Goal: Task Accomplishment & Management: Complete application form

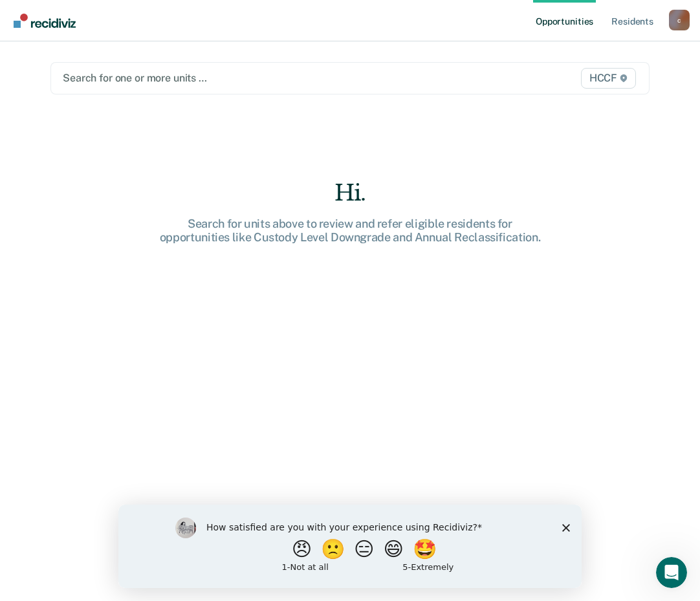
click at [133, 78] on div at bounding box center [263, 78] width 401 height 15
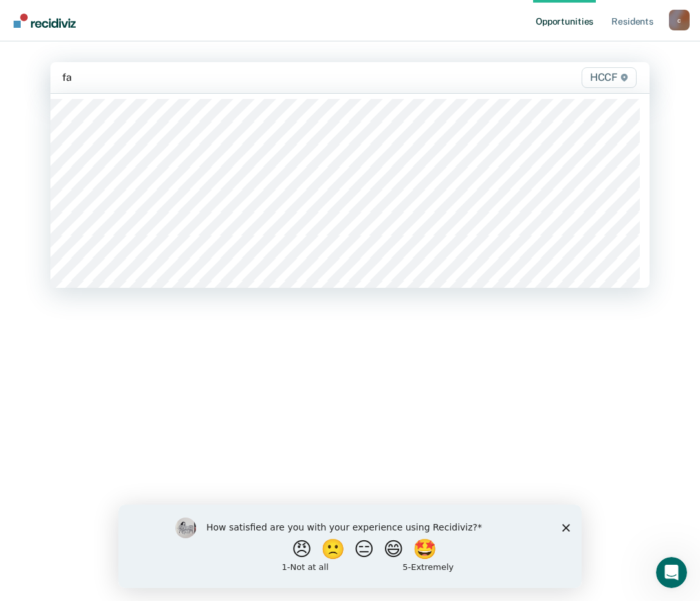
type input "fa1"
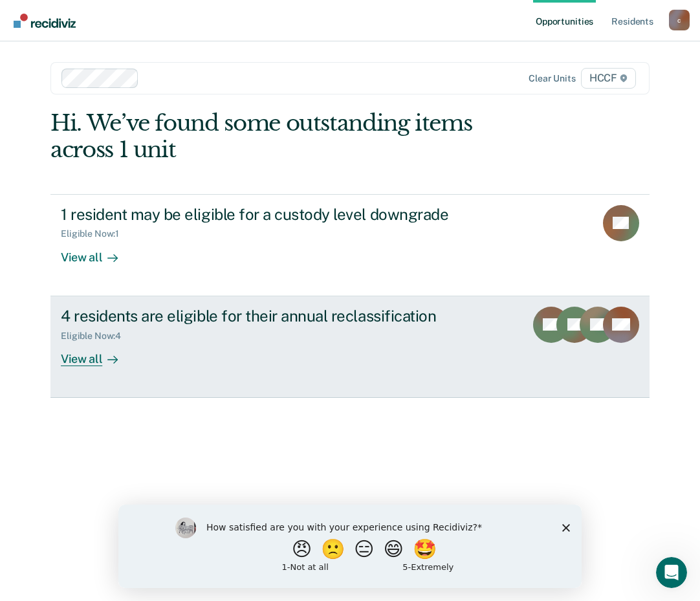
click at [353, 355] on div "4 residents are eligible for their annual reclassification Eligible Now : 4 Vie…" at bounding box center [303, 337] width 485 height 60
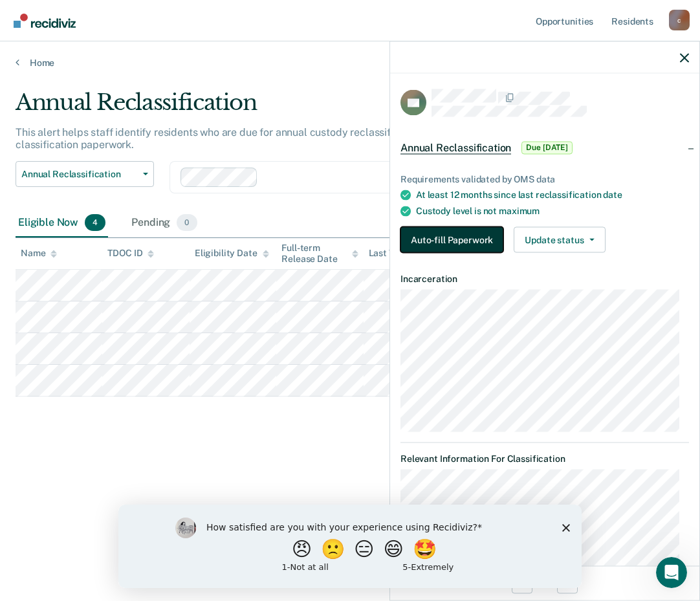
click at [461, 243] on button "Auto-fill Paperwork" at bounding box center [452, 240] width 103 height 26
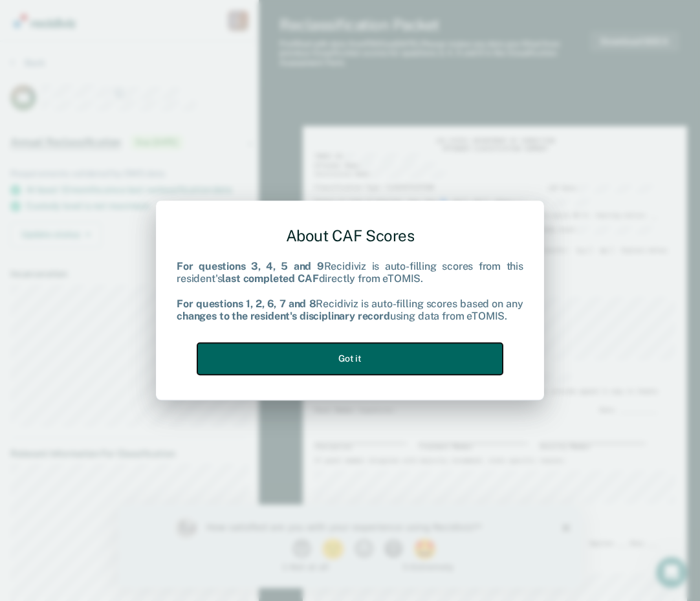
click at [345, 364] on button "Got it" at bounding box center [349, 359] width 305 height 32
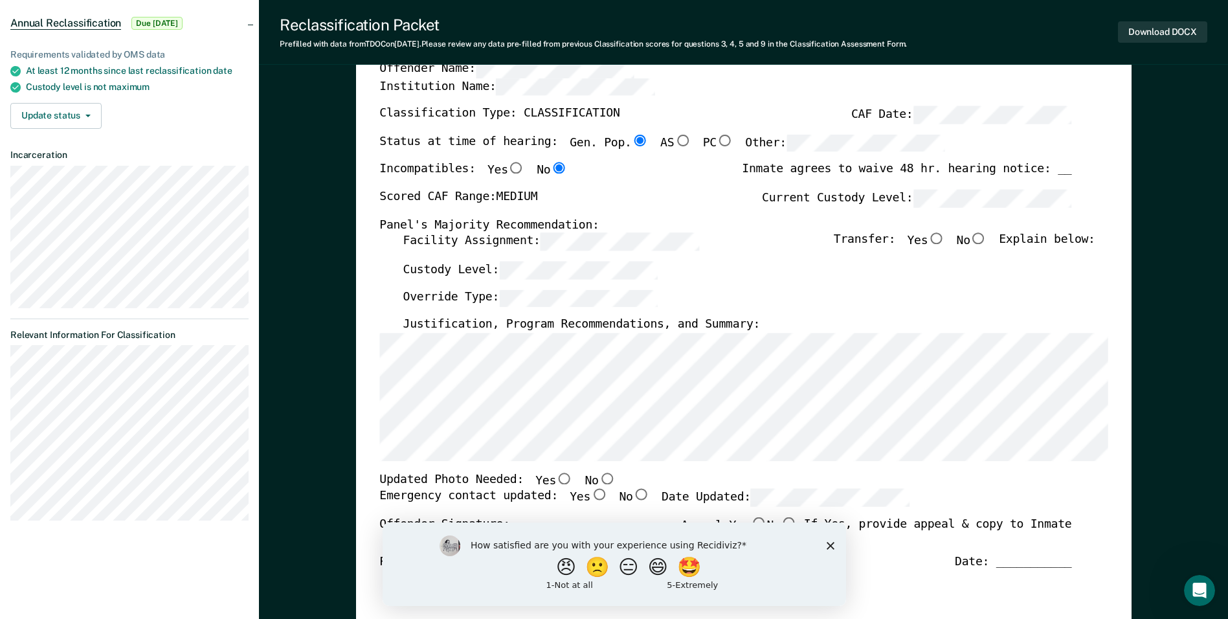
scroll to position [129, 0]
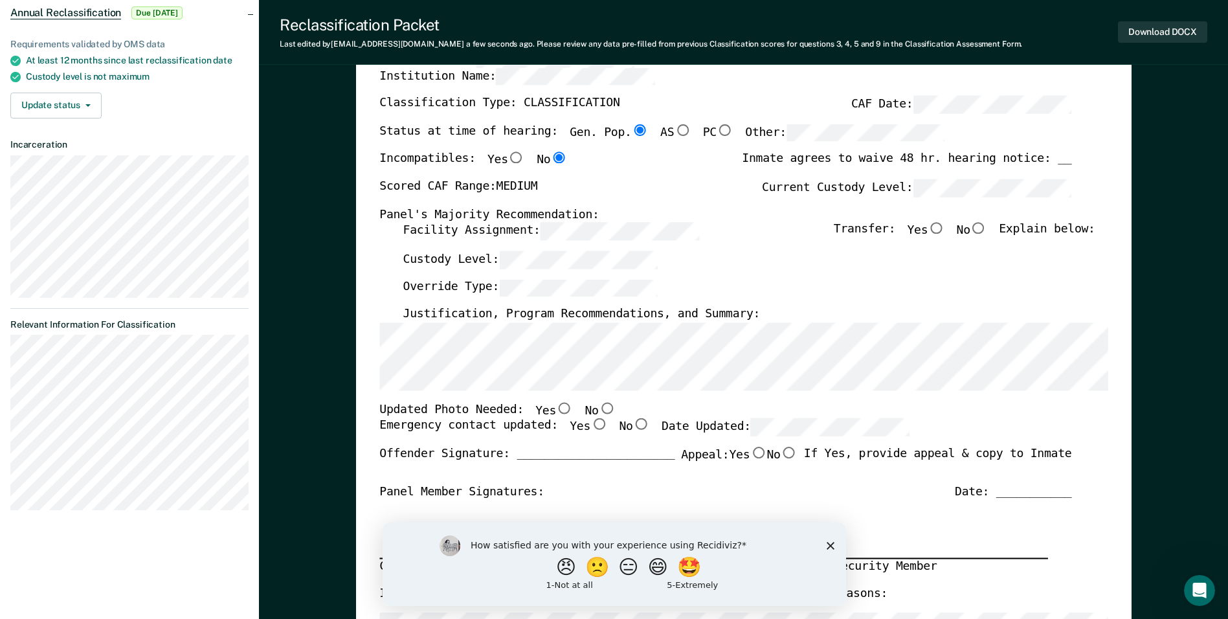
click at [556, 408] on input "Yes" at bounding box center [564, 408] width 17 height 12
type textarea "x"
radio input "true"
click at [590, 425] on input "Yes" at bounding box center [598, 425] width 17 height 12
type textarea "x"
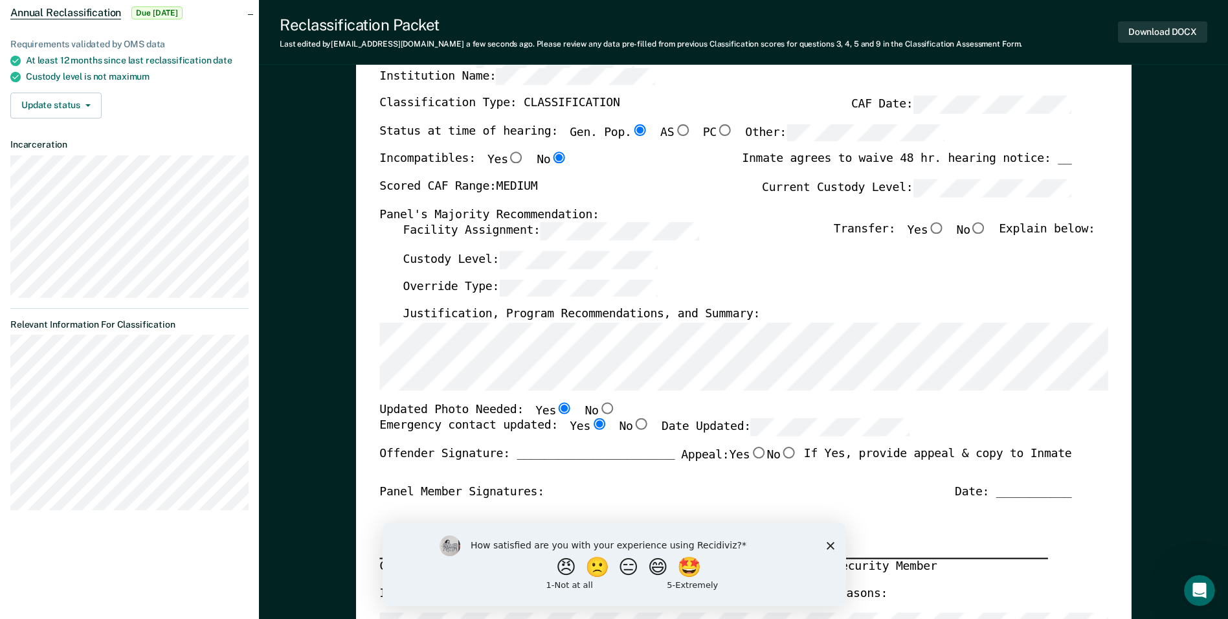
radio input "true"
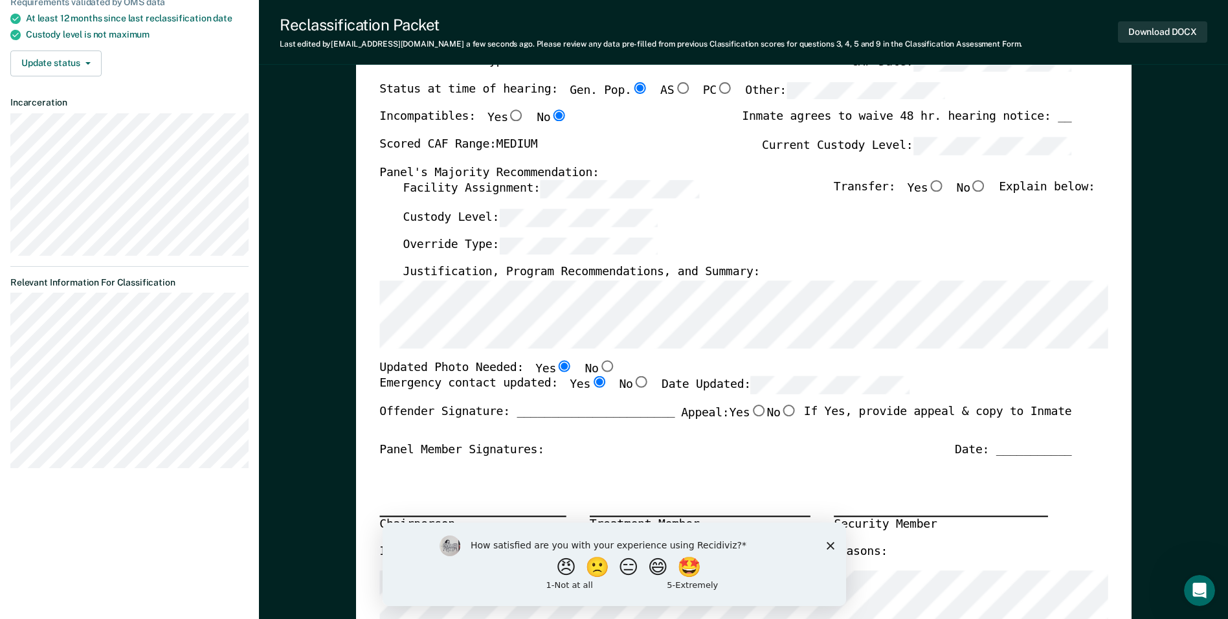
scroll to position [194, 0]
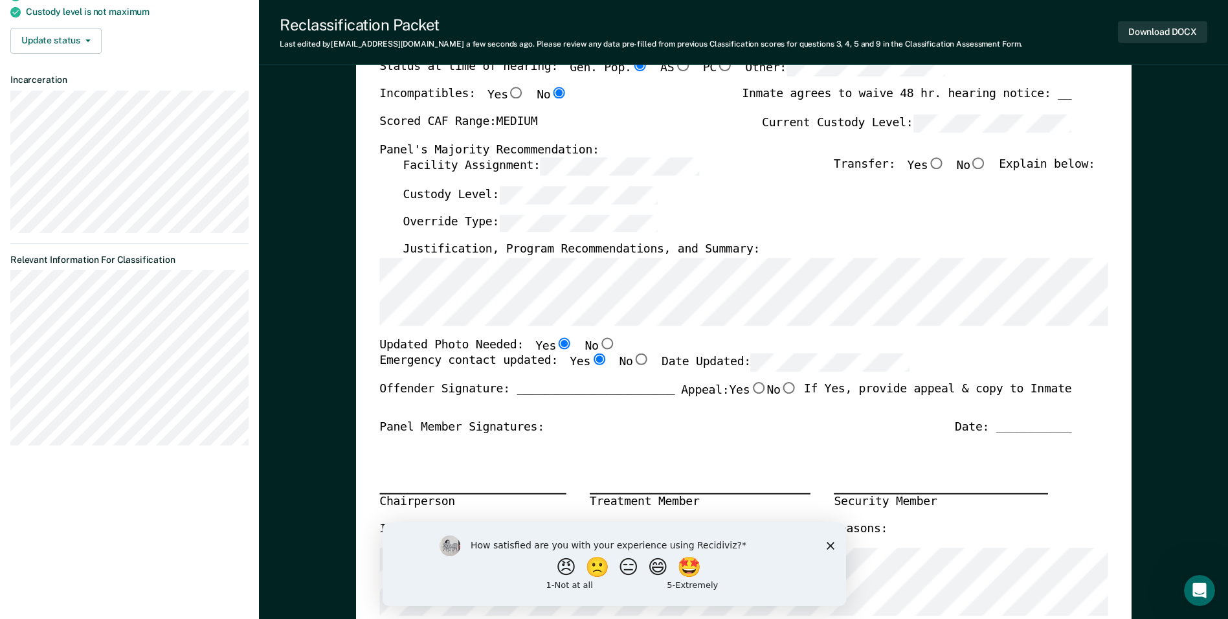
click at [700, 163] on input "No" at bounding box center [978, 164] width 17 height 12
type textarea "x"
radio input "true"
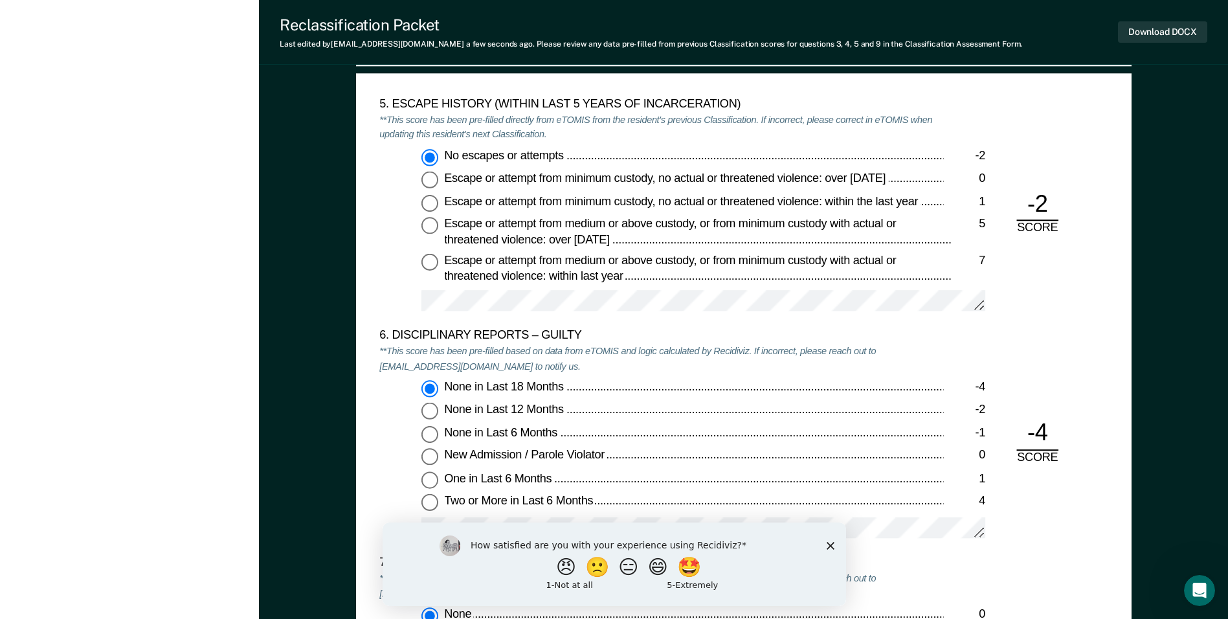
scroll to position [2136, 0]
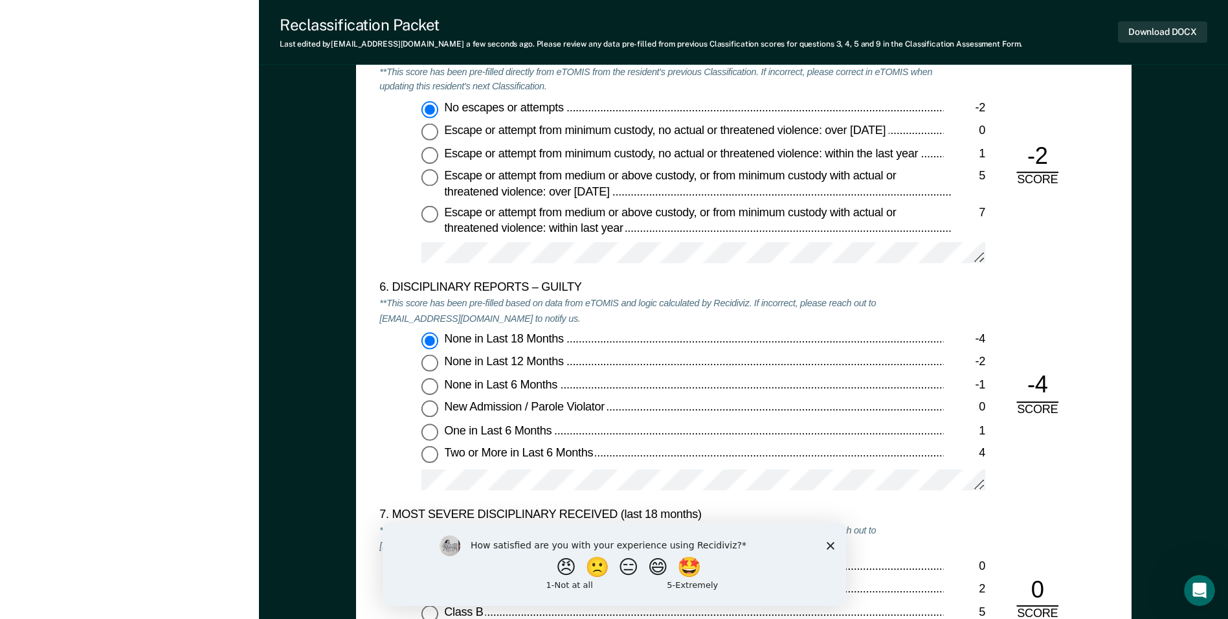
drag, startPoint x: 370, startPoint y: 412, endPoint x: 456, endPoint y: 462, distance: 99.8
click at [370, 411] on div "5. ESCAPE HISTORY (WITHIN LAST 5 YEARS OF INCARCERATION) **This score has been …" at bounding box center [743, 570] width 775 height 1089
click at [700, 444] on div "6. DISCIPLINARY REPORTS – GUILTY **This score has been pre-filled based on data…" at bounding box center [743, 394] width 728 height 227
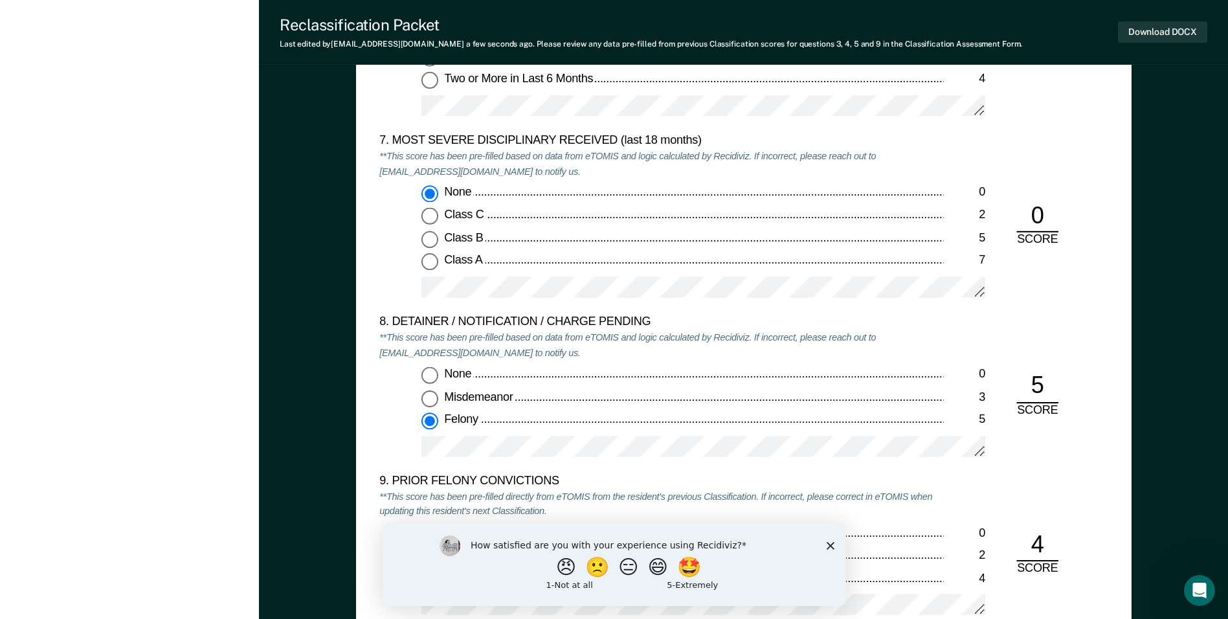
scroll to position [2524, 0]
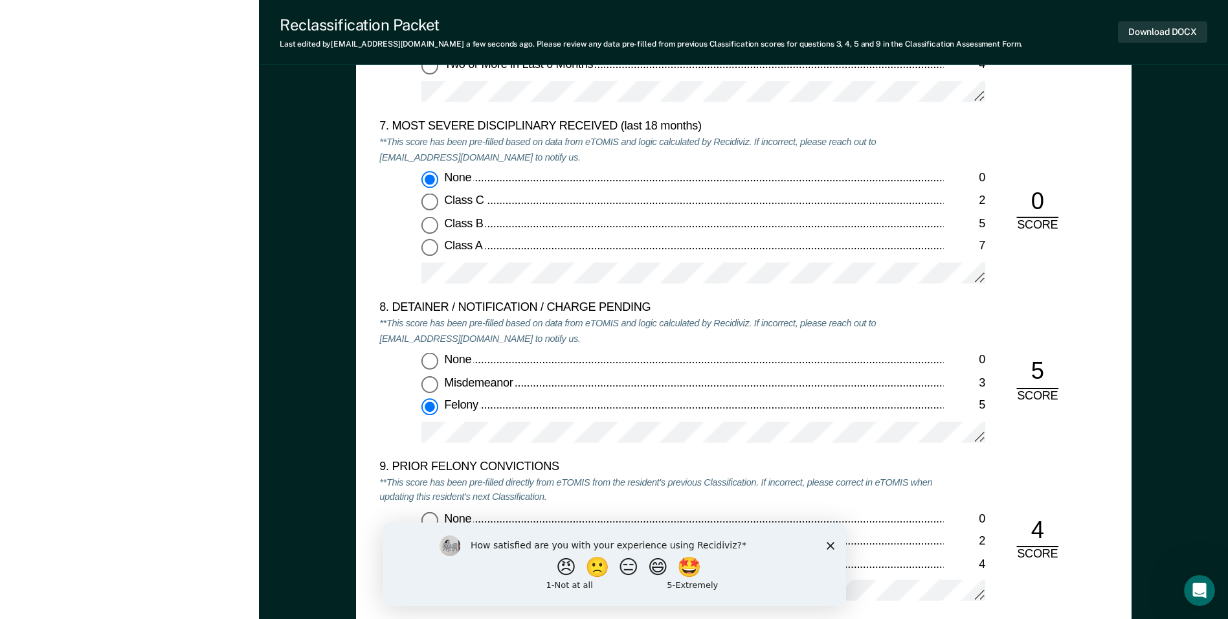
click at [490, 417] on div "None 0 Misdemeanor 3 Felony 5" at bounding box center [661, 403] width 564 height 101
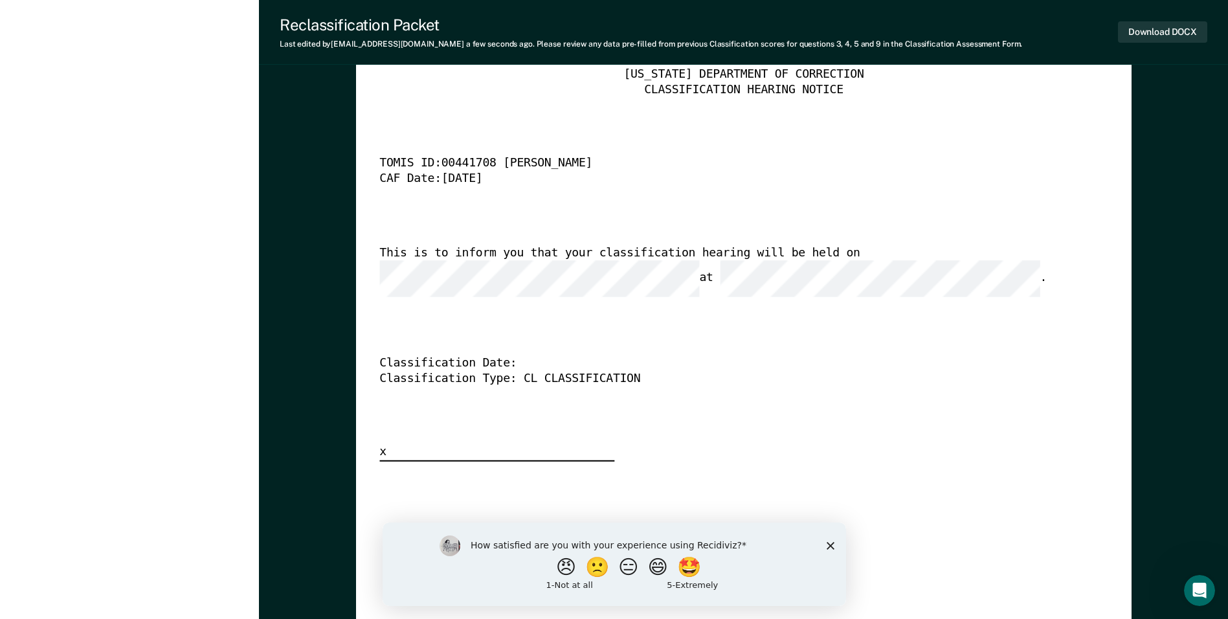
scroll to position [3236, 0]
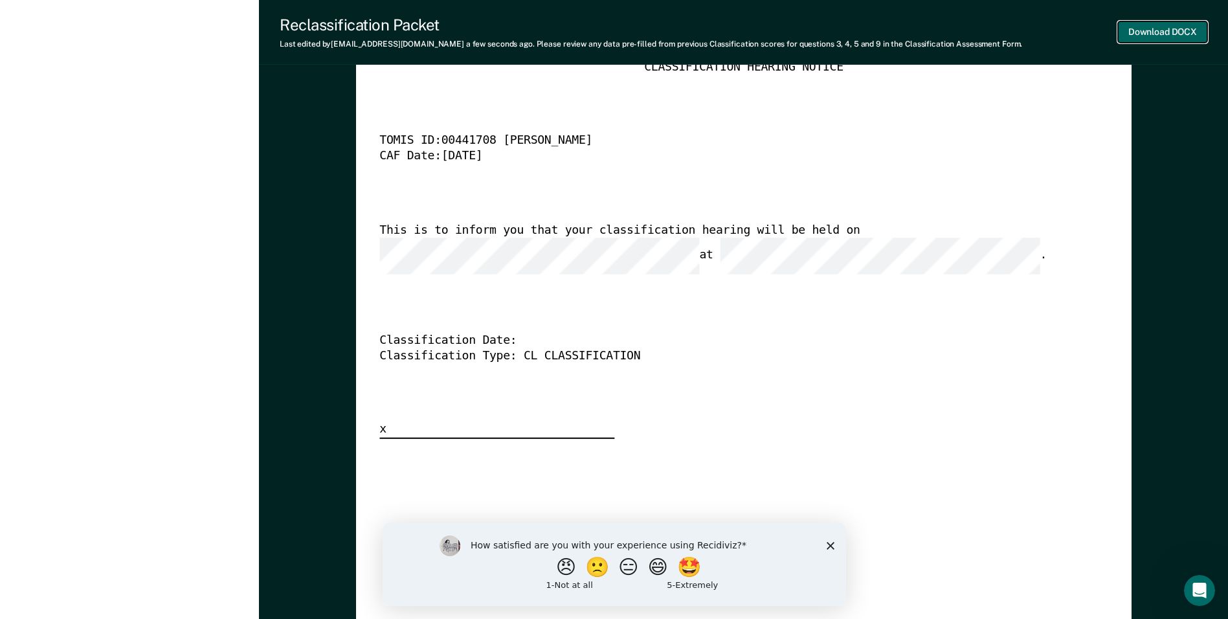
click at [700, 27] on button "Download DOCX" at bounding box center [1162, 31] width 89 height 21
click at [700, 359] on div "[US_STATE] DEPARTMENT OF CORRECTION CLASSIFICATION HEARING NOTICE TOMIS ID: 004…" at bounding box center [743, 241] width 728 height 394
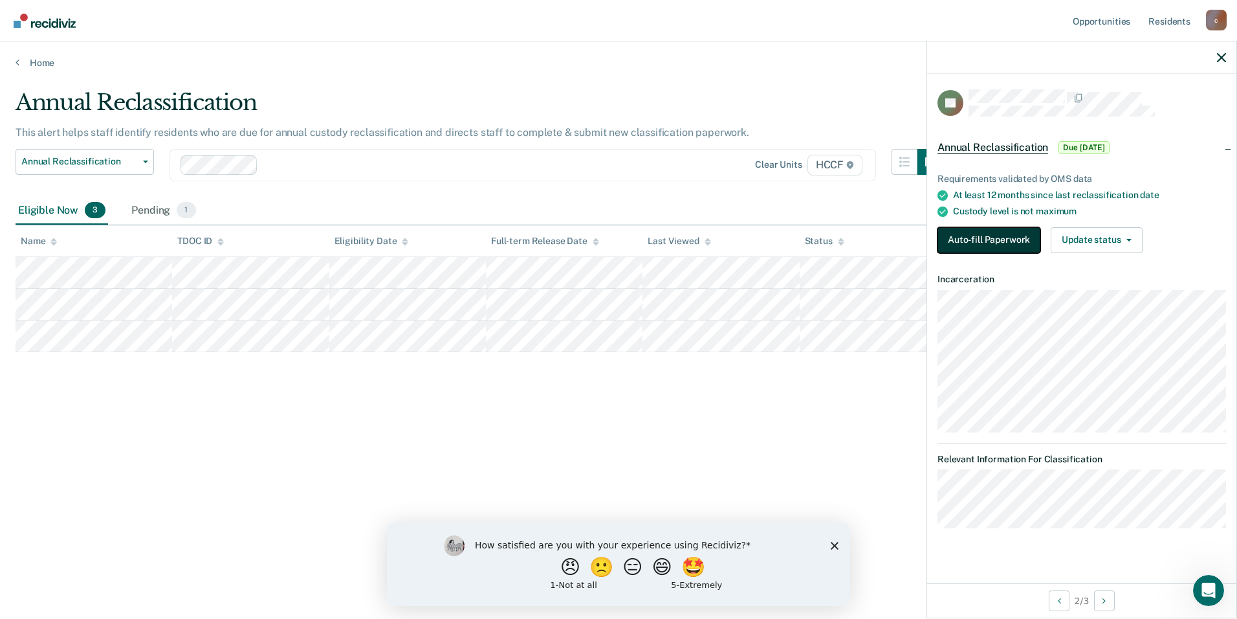
click at [700, 236] on button "Auto-fill Paperwork" at bounding box center [989, 240] width 103 height 26
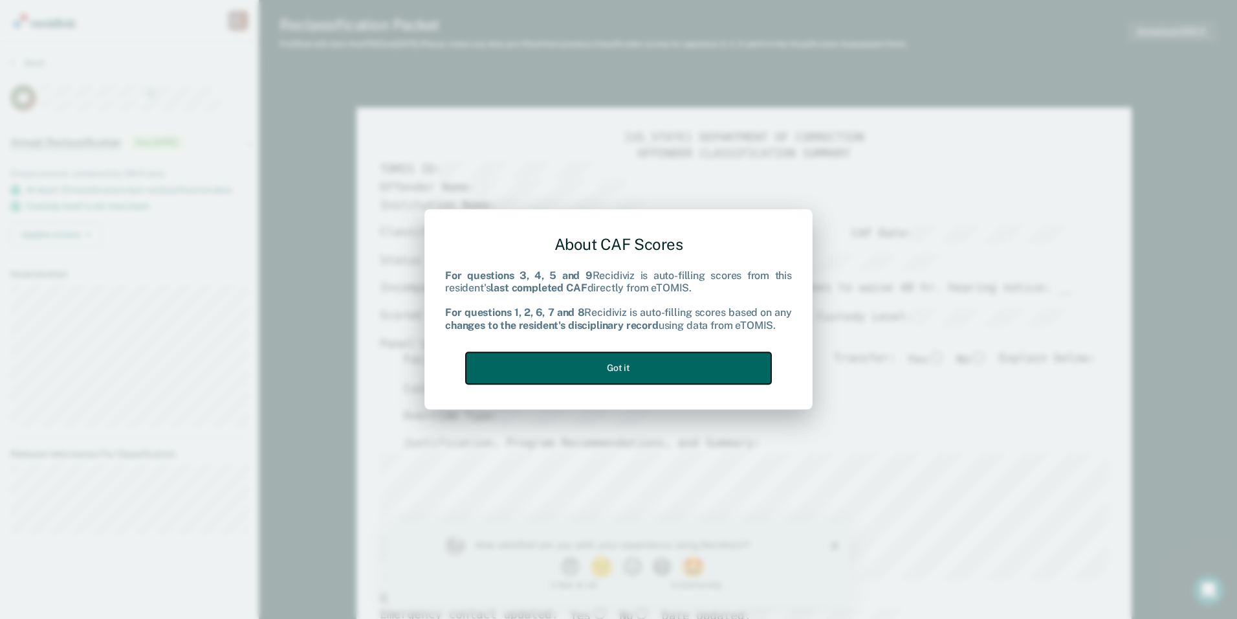
click at [625, 368] on button "Got it" at bounding box center [618, 368] width 305 height 32
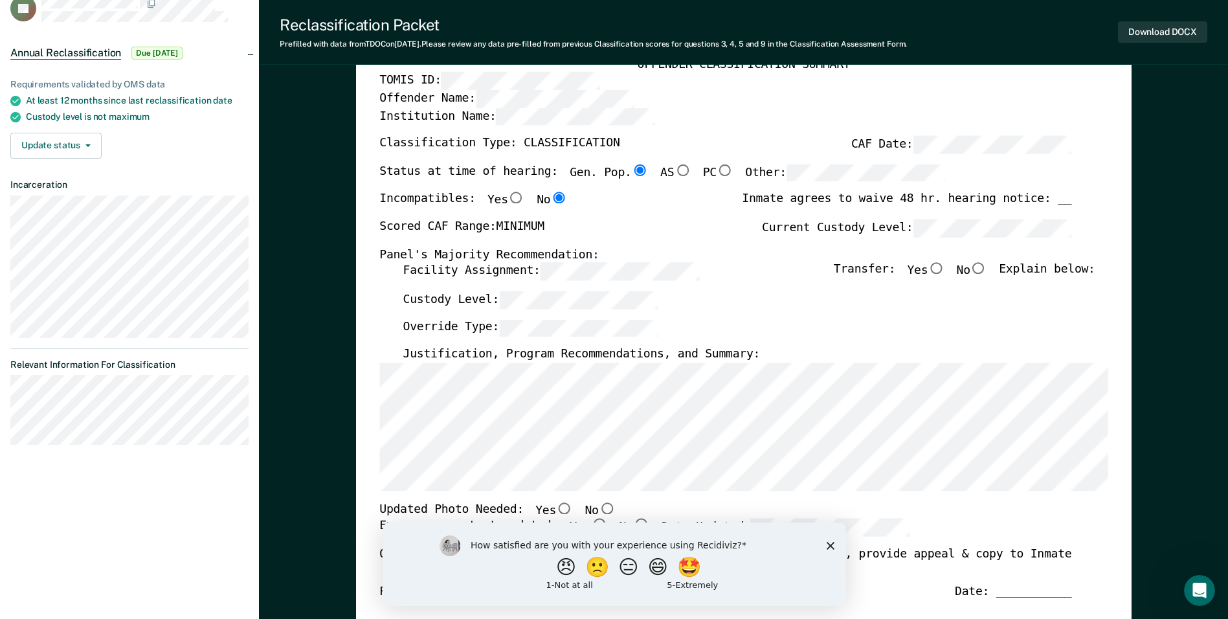
scroll to position [129, 0]
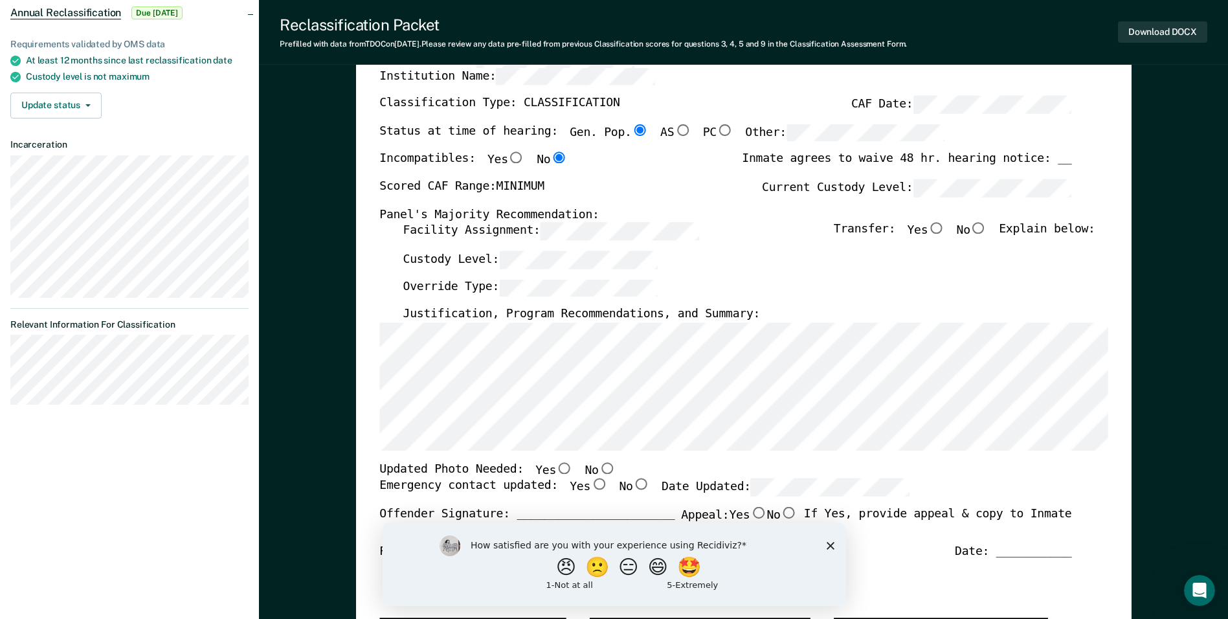
click at [377, 344] on div "[US_STATE] DEPARTMENT OF CORRECTION OFFENDER CLASSIFICATION SUMMARY TOMIS ID: O…" at bounding box center [743, 483] width 775 height 1010
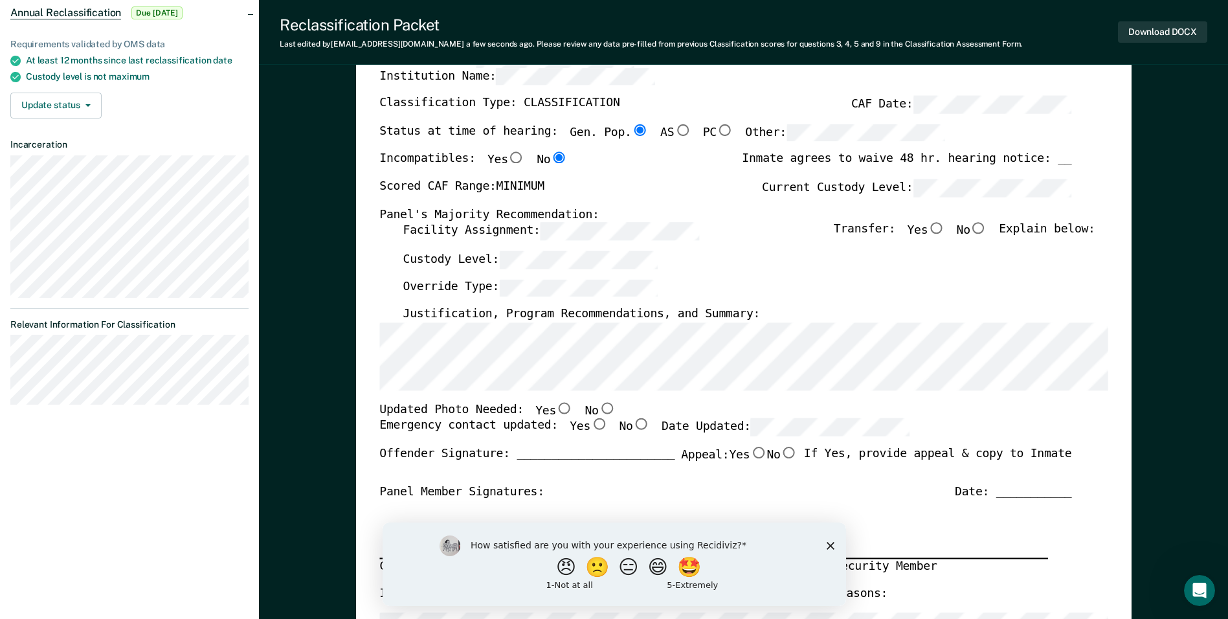
click at [590, 426] on input "Yes" at bounding box center [598, 425] width 17 height 12
type textarea "x"
radio input "true"
click at [700, 227] on input "No" at bounding box center [978, 229] width 17 height 12
type textarea "x"
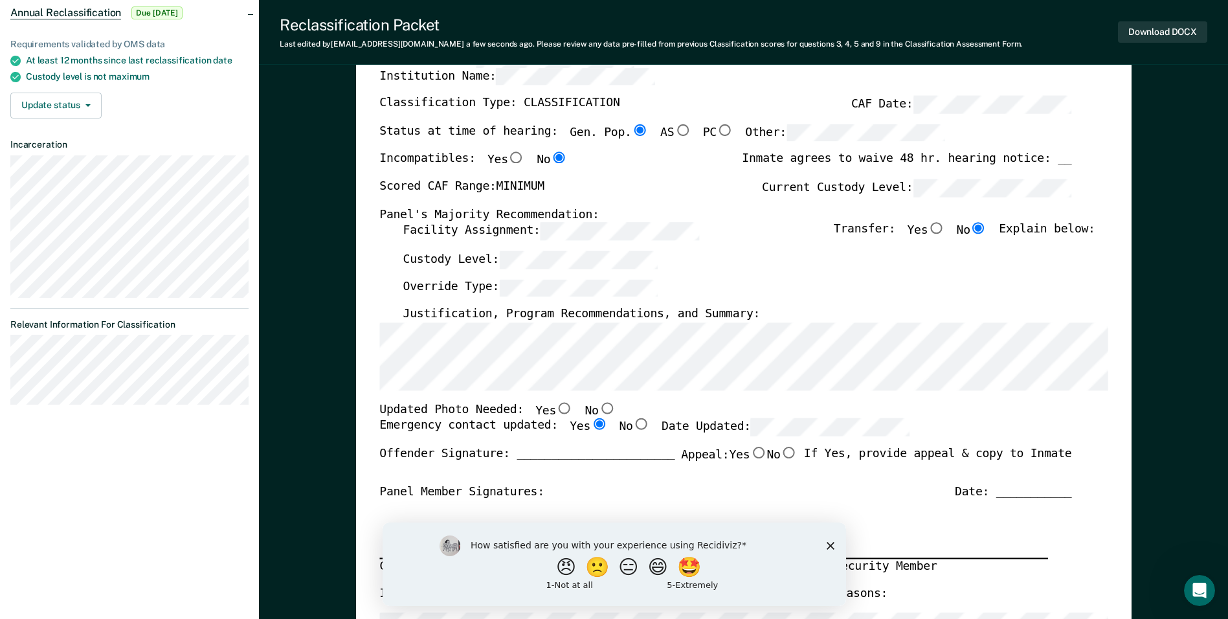
radio input "true"
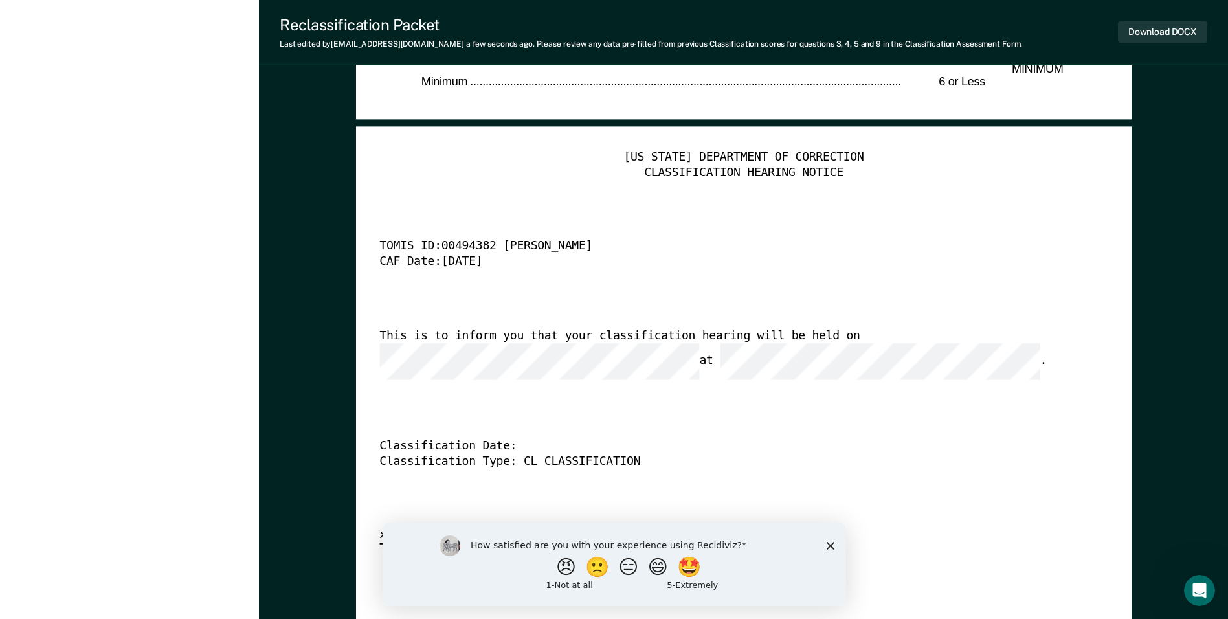
scroll to position [3300, 0]
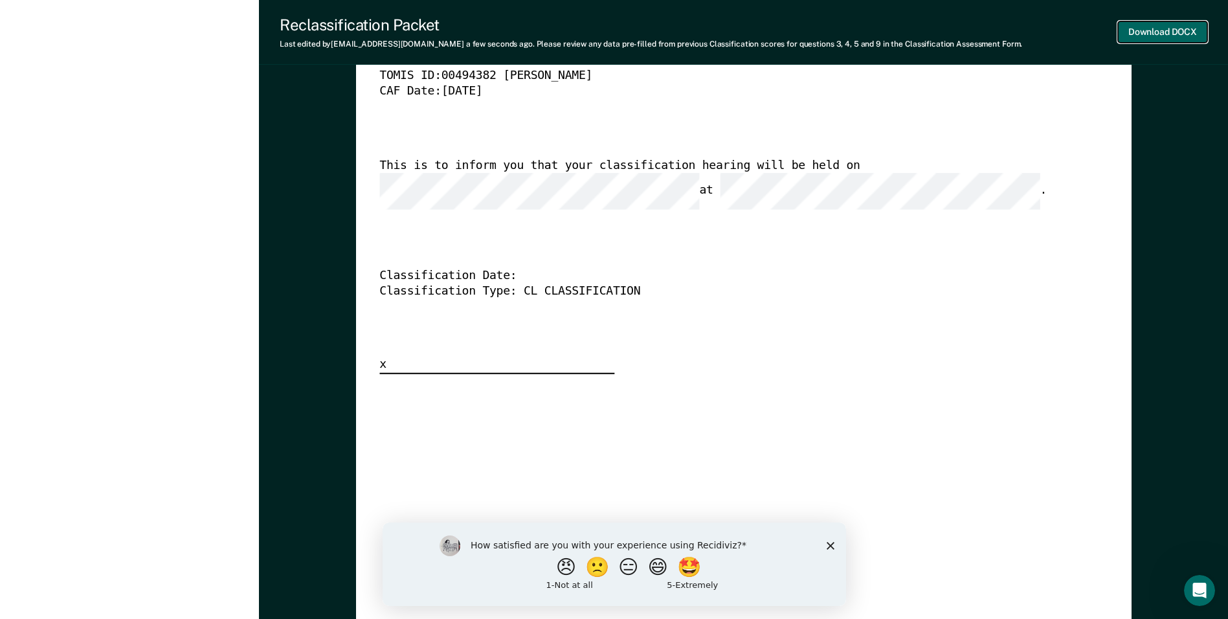
click at [700, 31] on button "Download DOCX" at bounding box center [1162, 31] width 89 height 21
drag, startPoint x: 967, startPoint y: 333, endPoint x: 304, endPoint y: 208, distance: 675.6
click at [700, 333] on div "[US_STATE] DEPARTMENT OF CORRECTION CLASSIFICATION HEARING NOTICE TOMIS ID: 004…" at bounding box center [743, 176] width 728 height 394
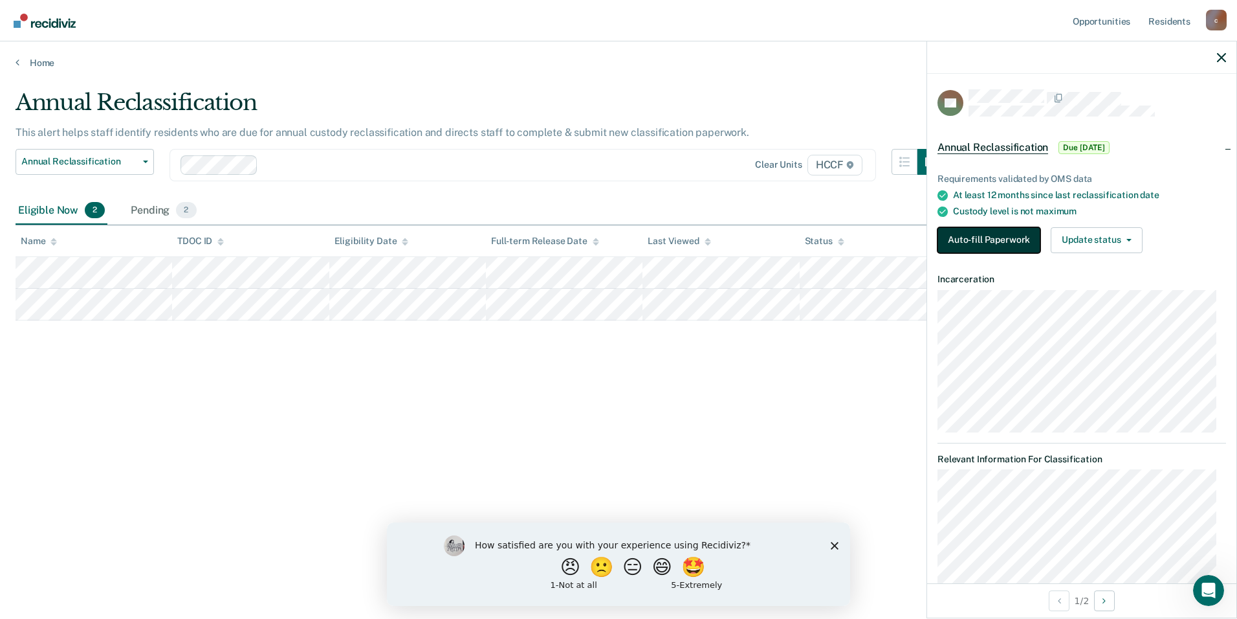
click at [700, 245] on button "Auto-fill Paperwork" at bounding box center [989, 240] width 103 height 26
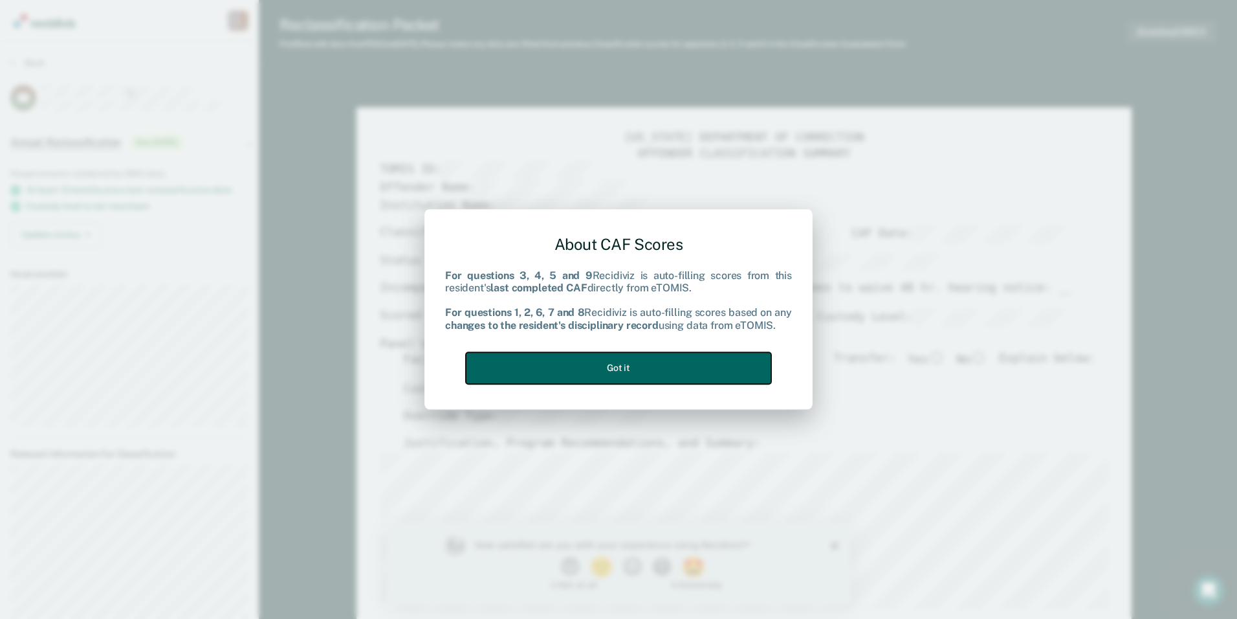
click at [665, 362] on button "Got it" at bounding box center [618, 368] width 305 height 32
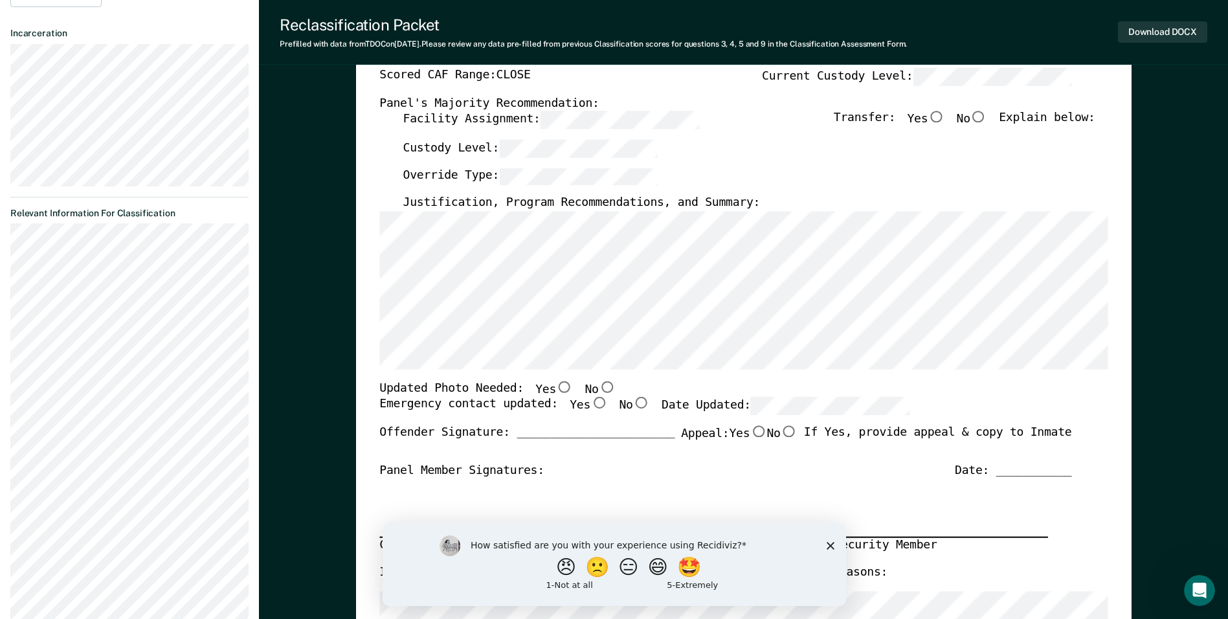
scroll to position [129, 0]
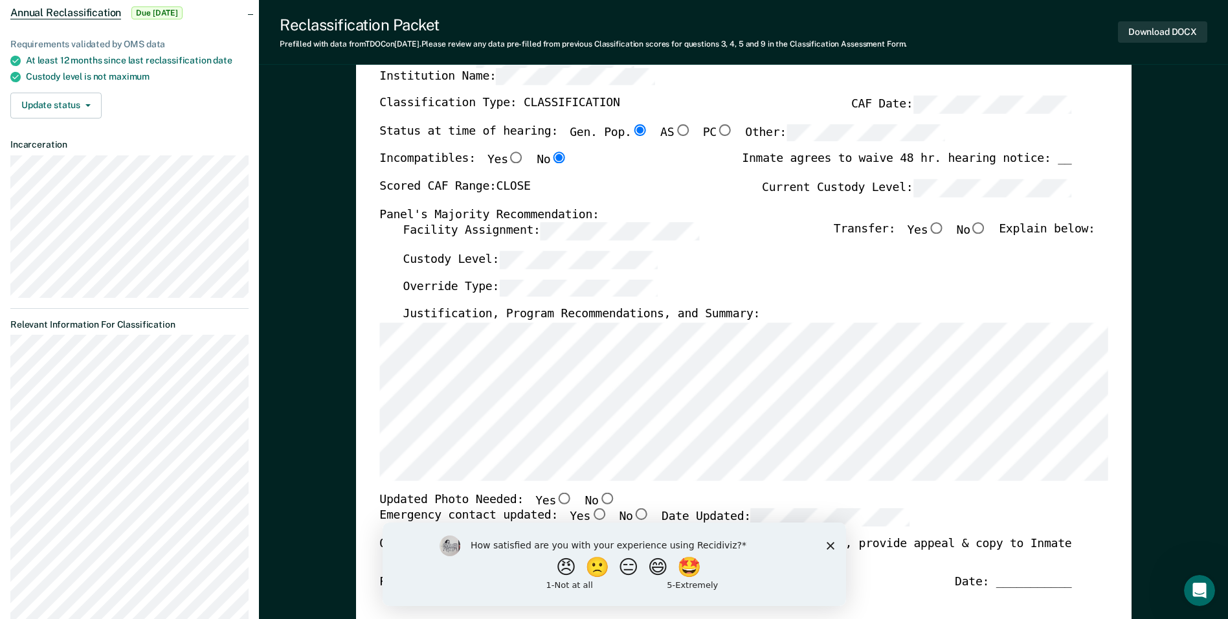
click at [375, 348] on div "[US_STATE] DEPARTMENT OF CORRECTION OFFENDER CLASSIFICATION SUMMARY TOMIS ID: O…" at bounding box center [743, 483] width 775 height 1010
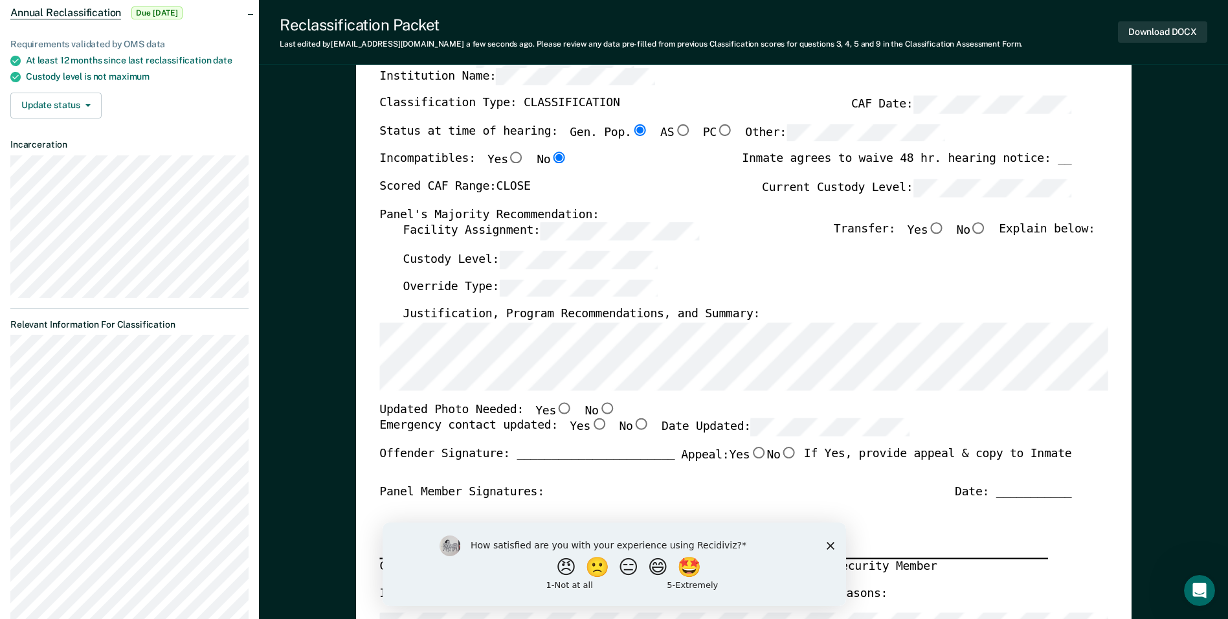
drag, startPoint x: 577, startPoint y: 423, endPoint x: 748, endPoint y: 449, distance: 173.5
click at [590, 422] on input "Yes" at bounding box center [598, 425] width 17 height 12
type textarea "x"
radio input "true"
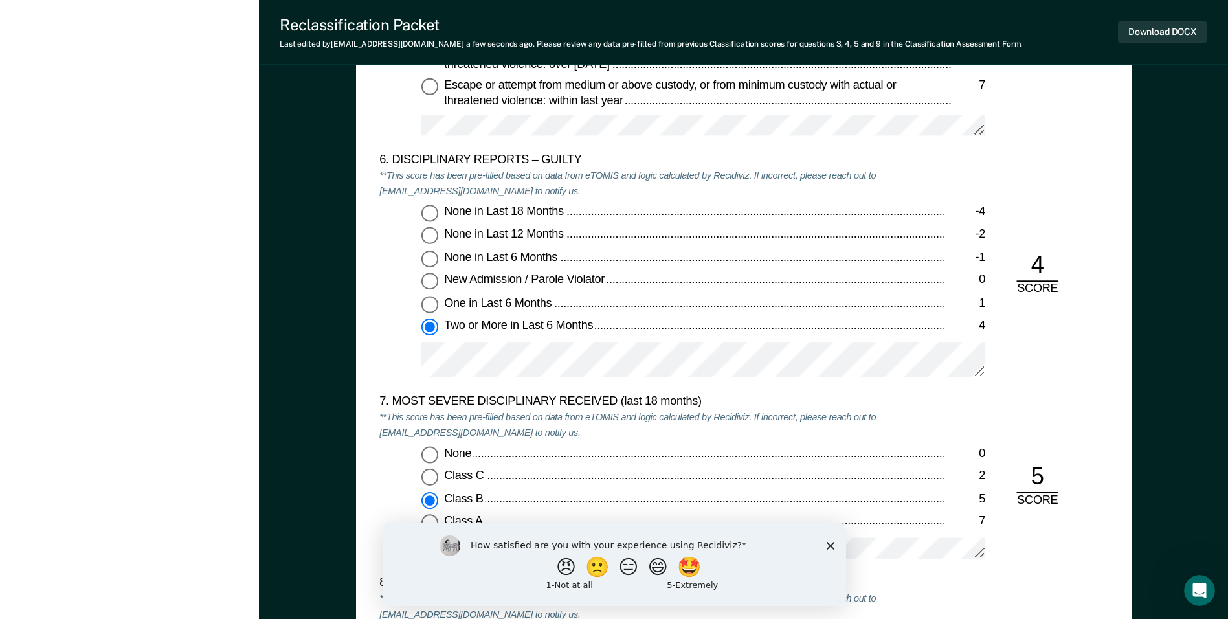
scroll to position [2265, 0]
click at [419, 351] on div "None in Last 18 Months -4 None in Last 12 Months -2 None in Last 6 Months -1 Ne…" at bounding box center [661, 295] width 564 height 184
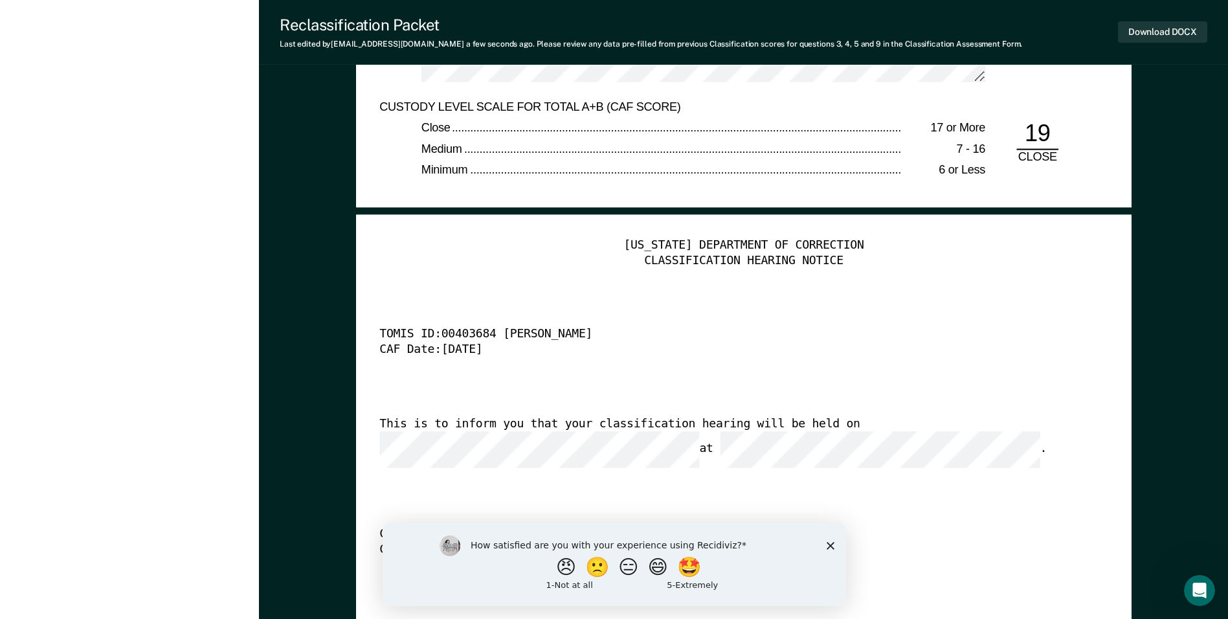
scroll to position [3495, 0]
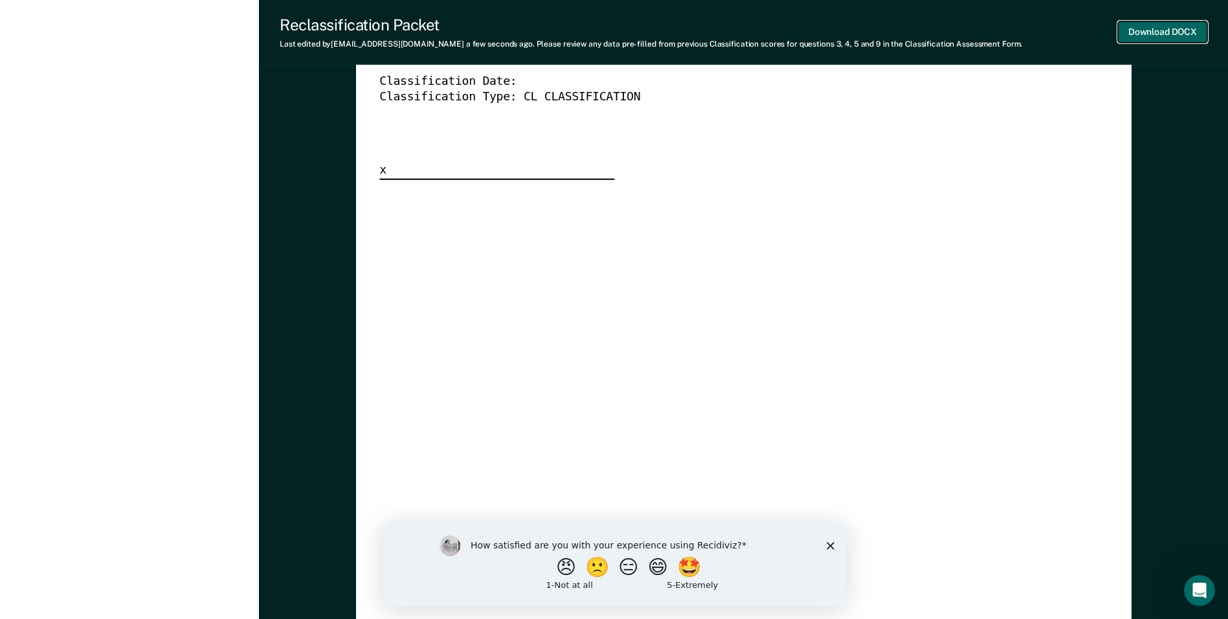
click at [700, 30] on button "Download DOCX" at bounding box center [1162, 31] width 89 height 21
click at [700, 277] on div "[US_STATE] DEPARTMENT OF CORRECTION CLASSIFICATION HEARING NOTICE TOMIS ID: 004…" at bounding box center [743, 266] width 728 height 963
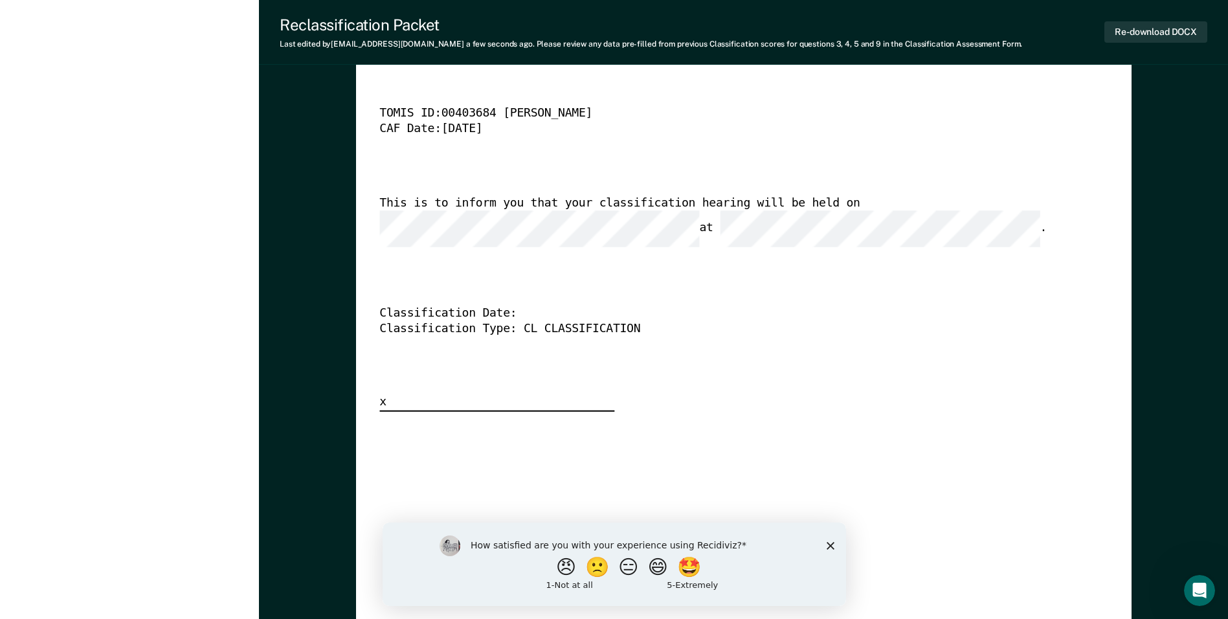
scroll to position [3106, 0]
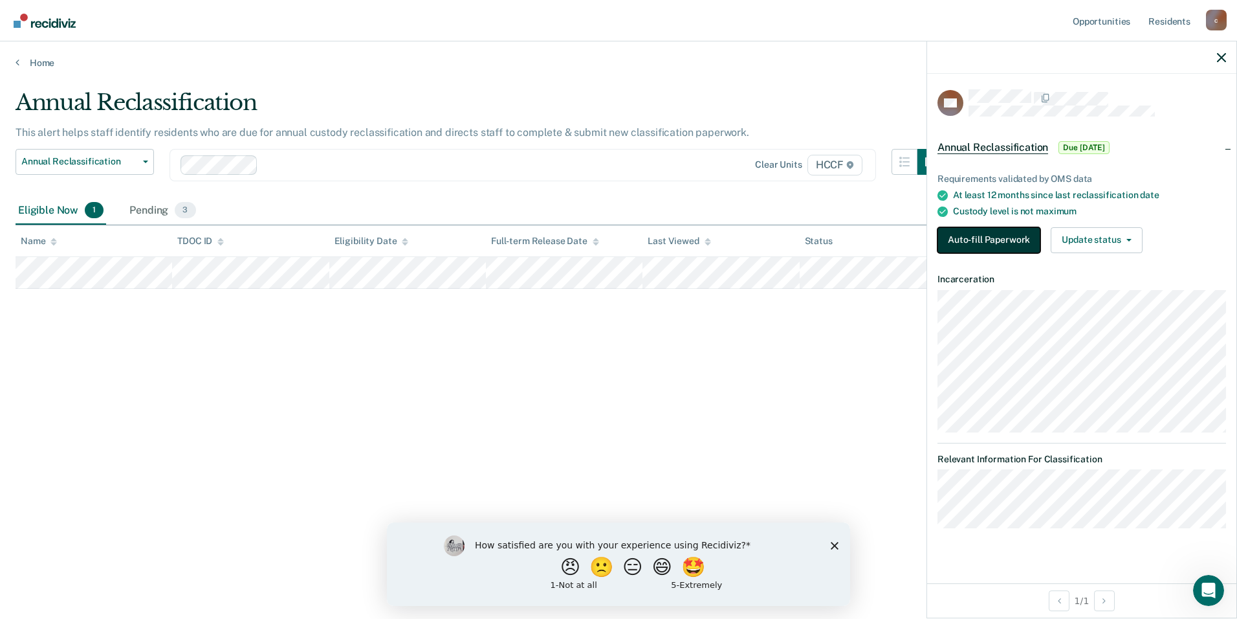
click at [700, 228] on button "Auto-fill Paperwork" at bounding box center [989, 240] width 103 height 26
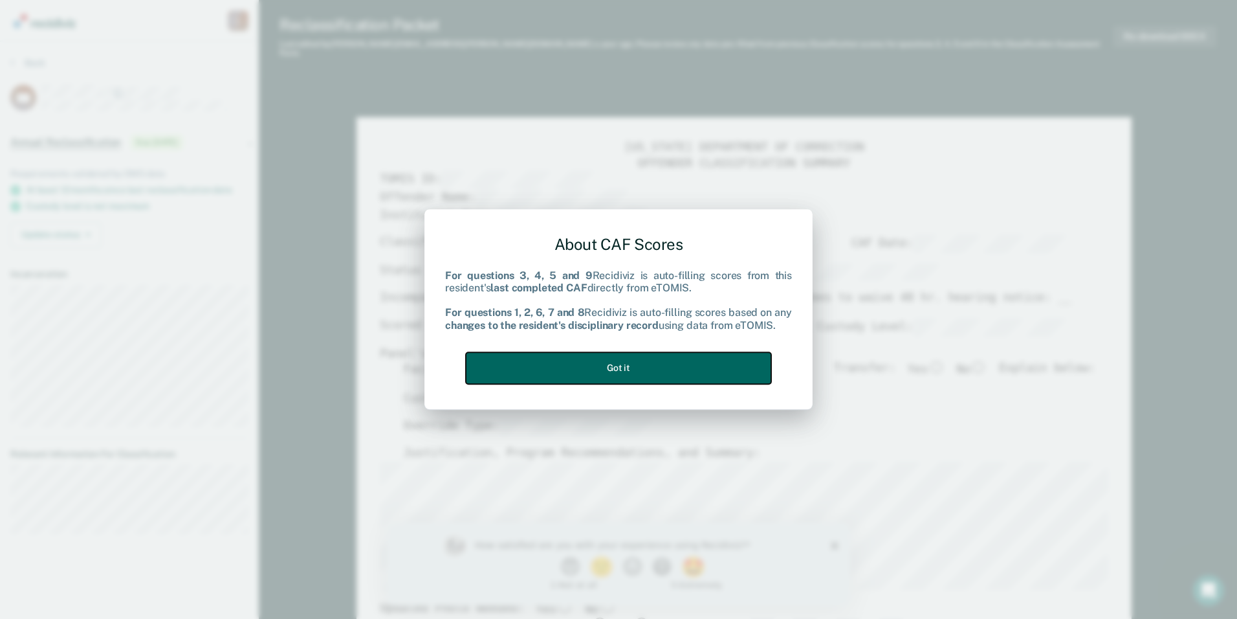
click at [644, 373] on button "Got it" at bounding box center [618, 368] width 305 height 32
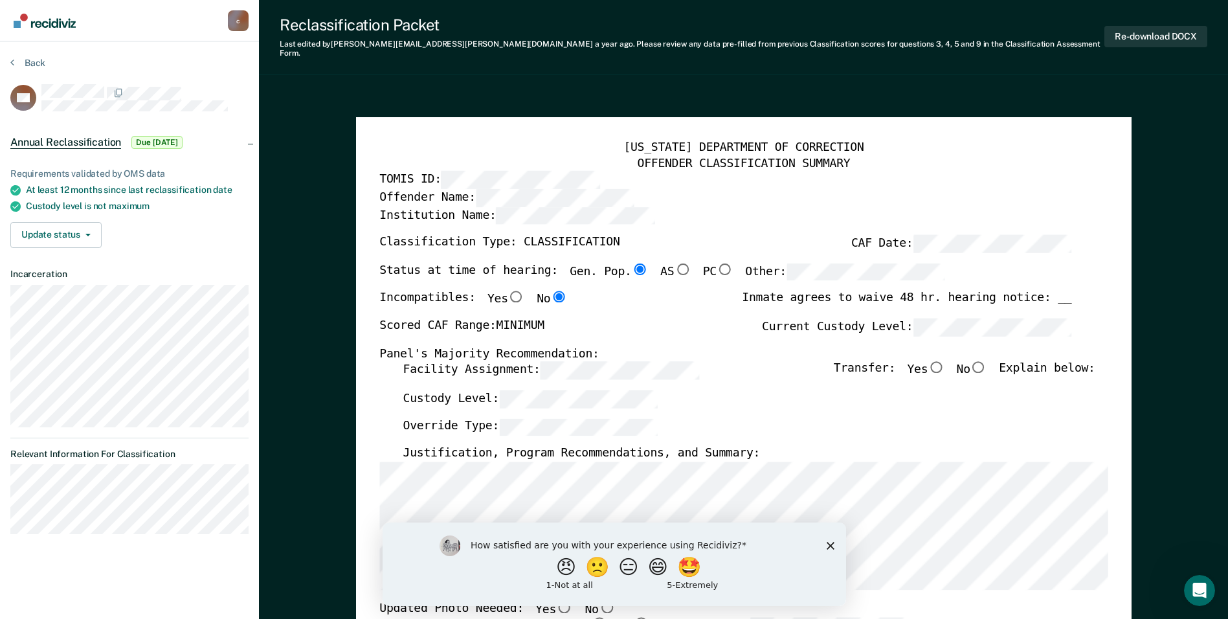
click at [700, 361] on input "No" at bounding box center [978, 367] width 17 height 12
type textarea "x"
radio input "true"
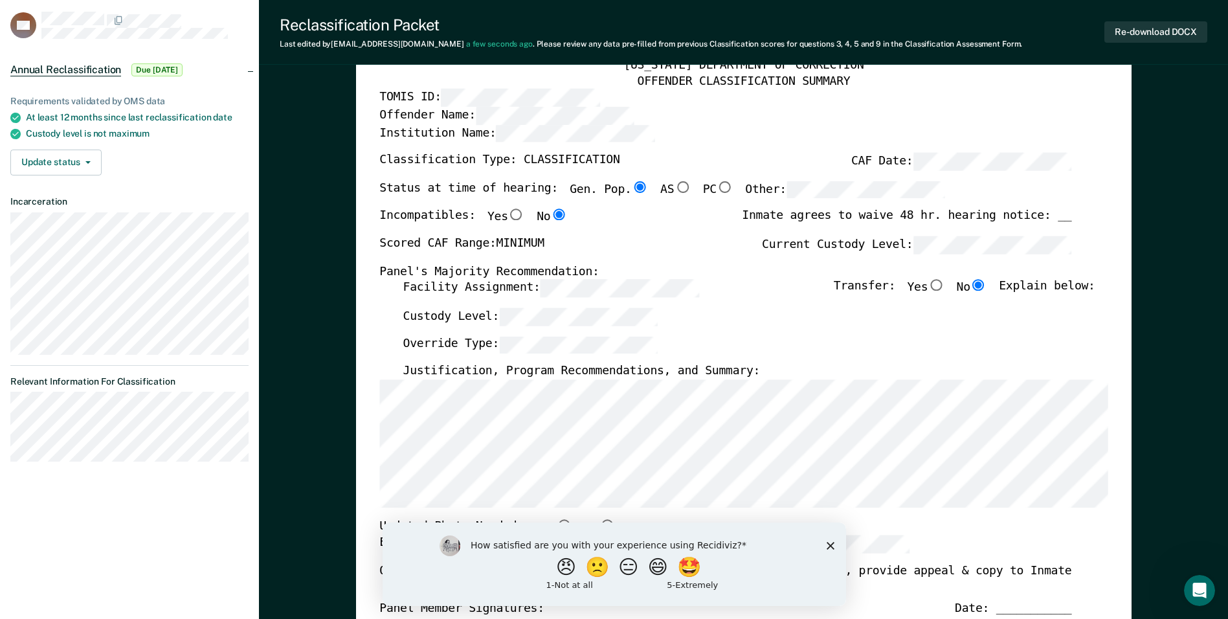
scroll to position [194, 0]
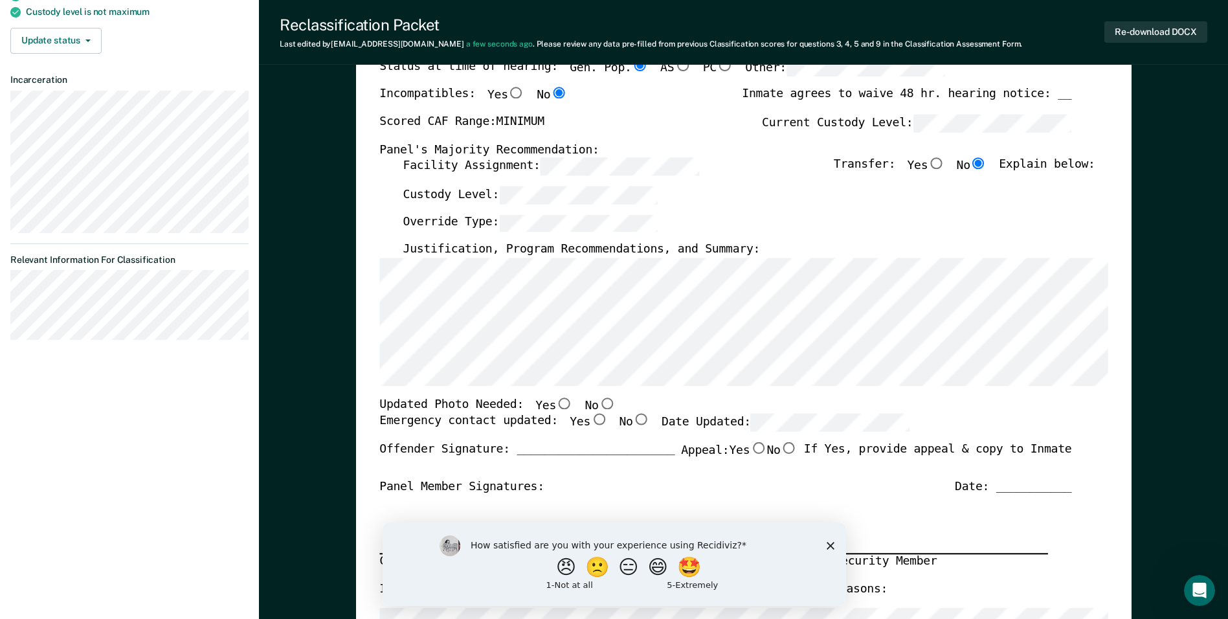
click at [377, 283] on div "[US_STATE] DEPARTMENT OF CORRECTION OFFENDER CLASSIFICATION SUMMARY TOMIS ID: O…" at bounding box center [743, 418] width 775 height 1010
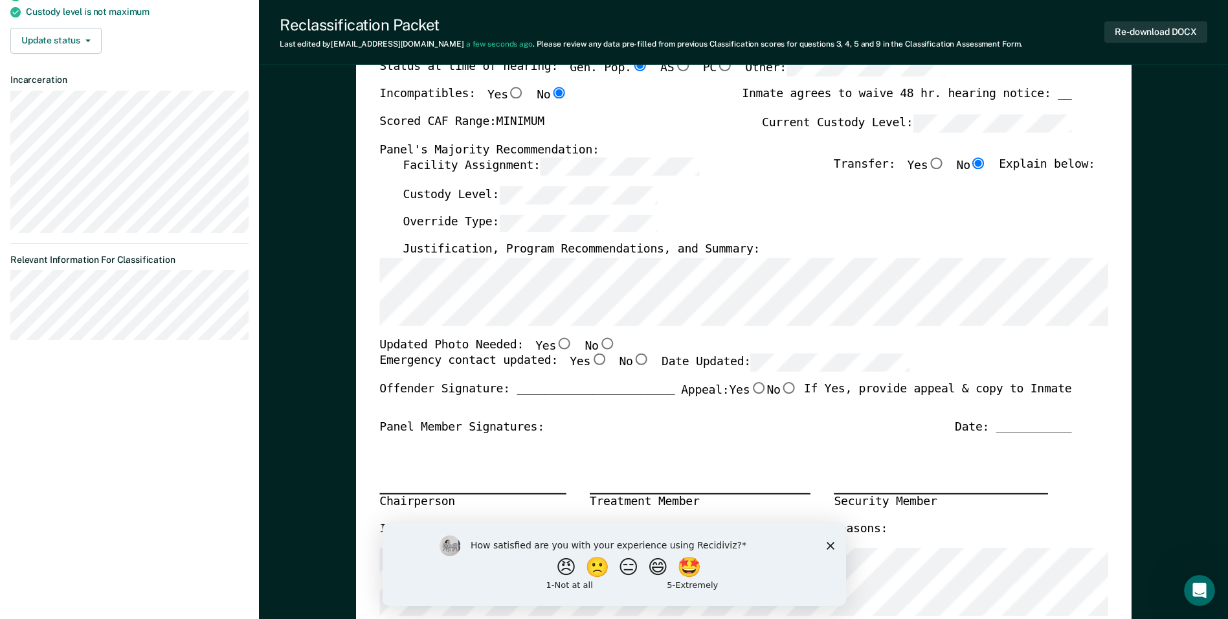
drag, startPoint x: 597, startPoint y: 338, endPoint x: 580, endPoint y: 362, distance: 28.9
click at [598, 340] on input "No" at bounding box center [606, 343] width 17 height 12
type textarea "x"
radio input "true"
click at [590, 362] on input "Yes" at bounding box center [598, 360] width 17 height 12
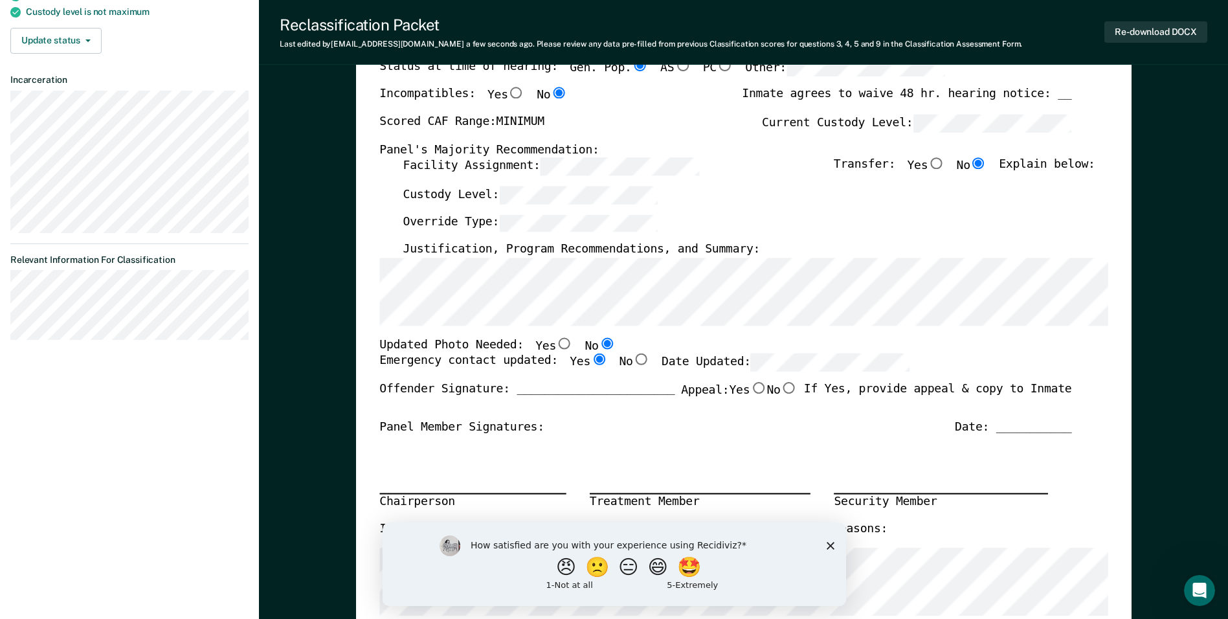
type textarea "x"
radio input "true"
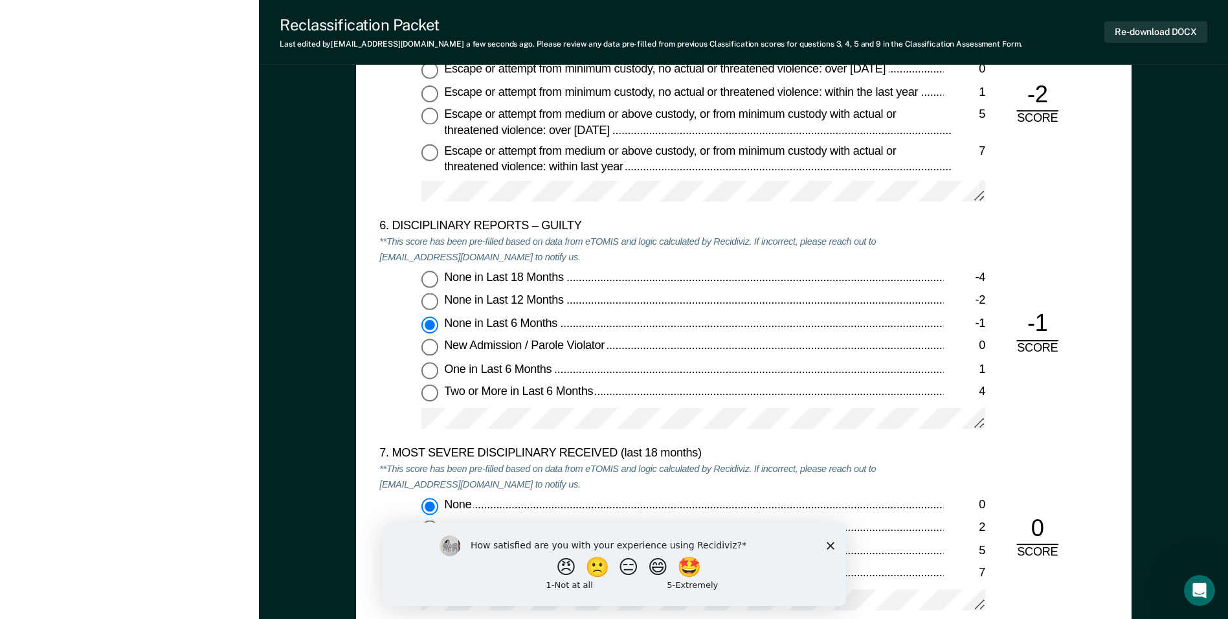
scroll to position [2200, 0]
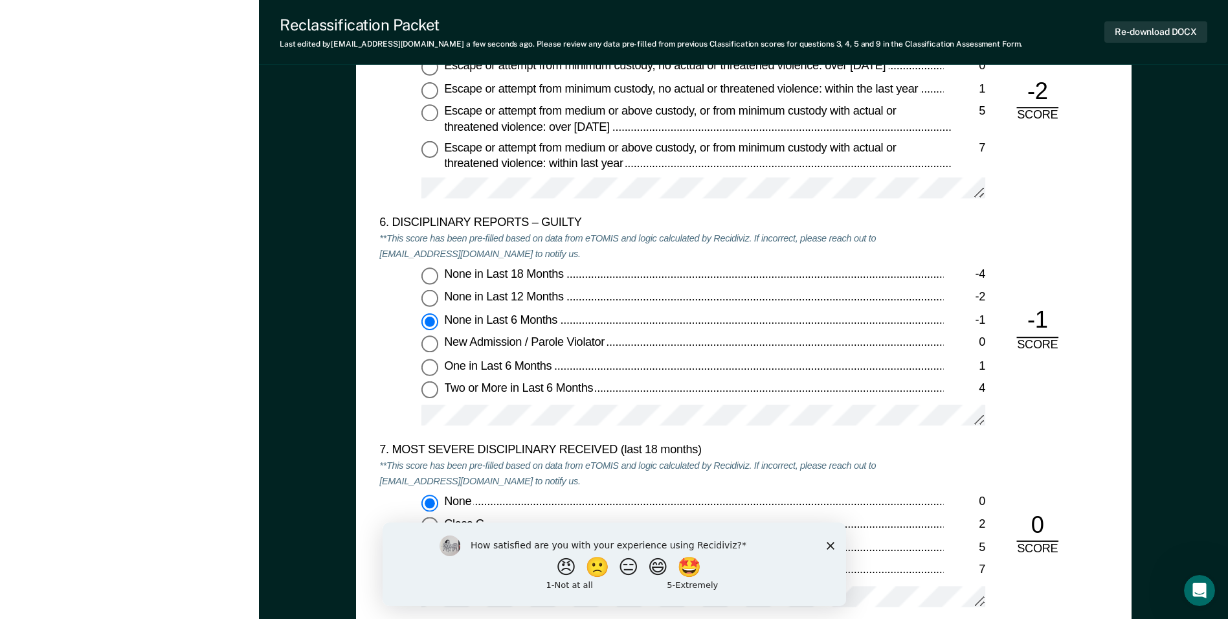
click at [491, 298] on span "None in Last 12 Months" at bounding box center [505, 297] width 122 height 13
click at [438, 298] on input "None in Last 12 Months -2" at bounding box center [429, 299] width 17 height 17
type textarea "x"
radio input "true"
radio input "false"
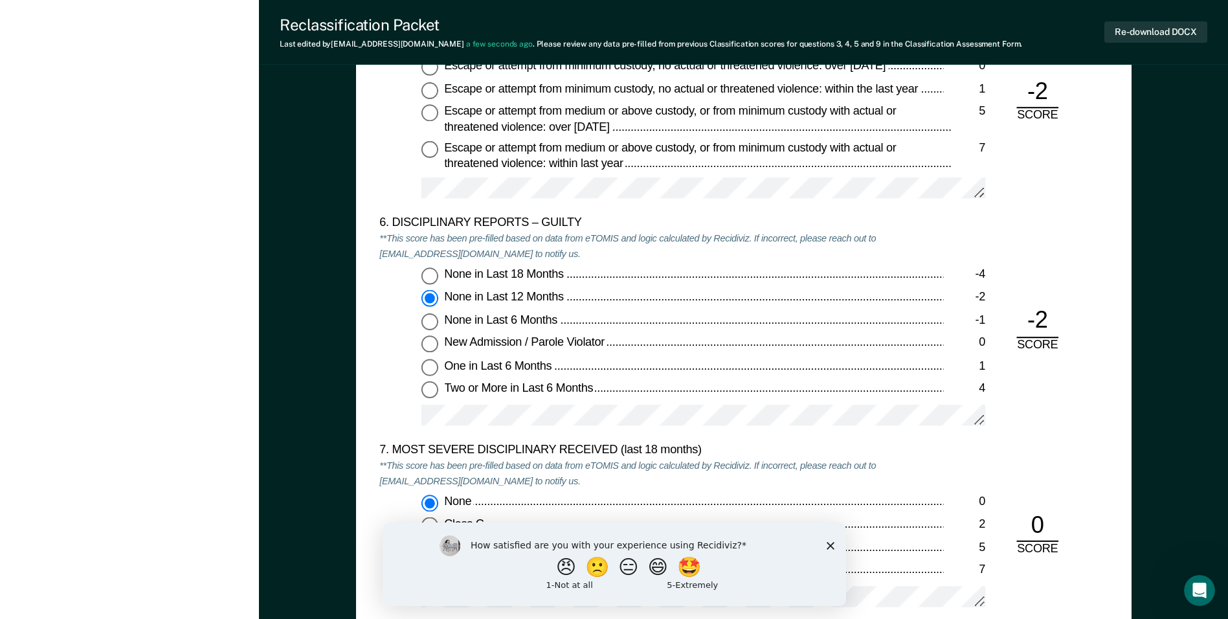
click at [528, 400] on div "None in Last 18 Months -4 None in Last 12 Months -2 None in Last 6 Months -1 Ne…" at bounding box center [661, 353] width 564 height 170
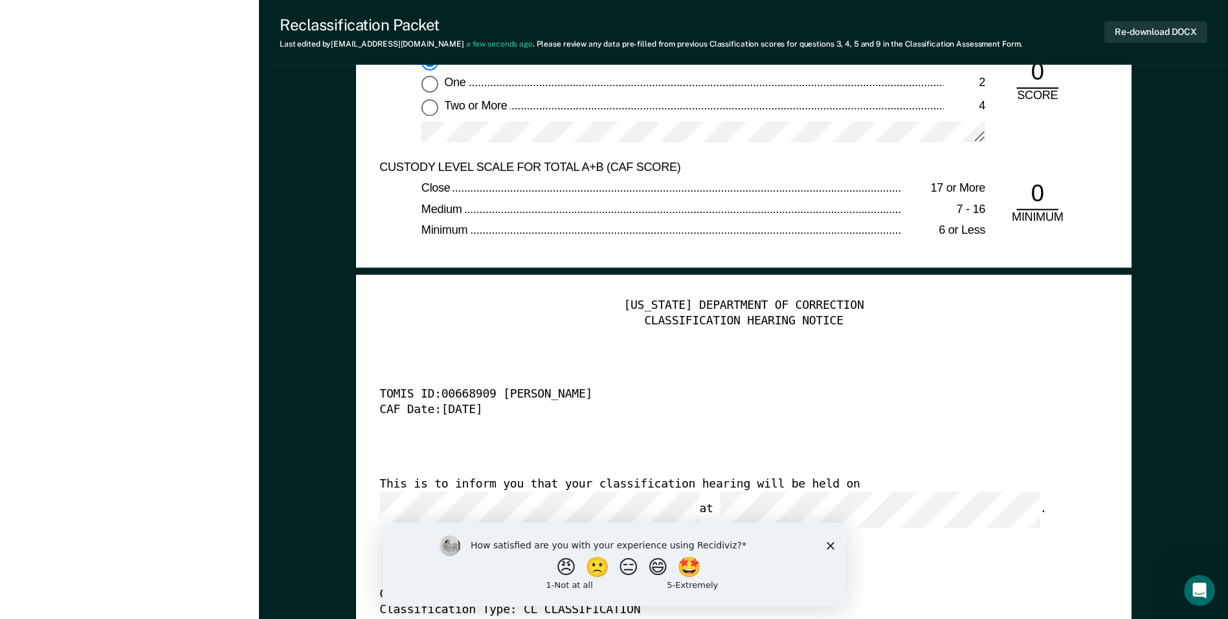
scroll to position [3300, 0]
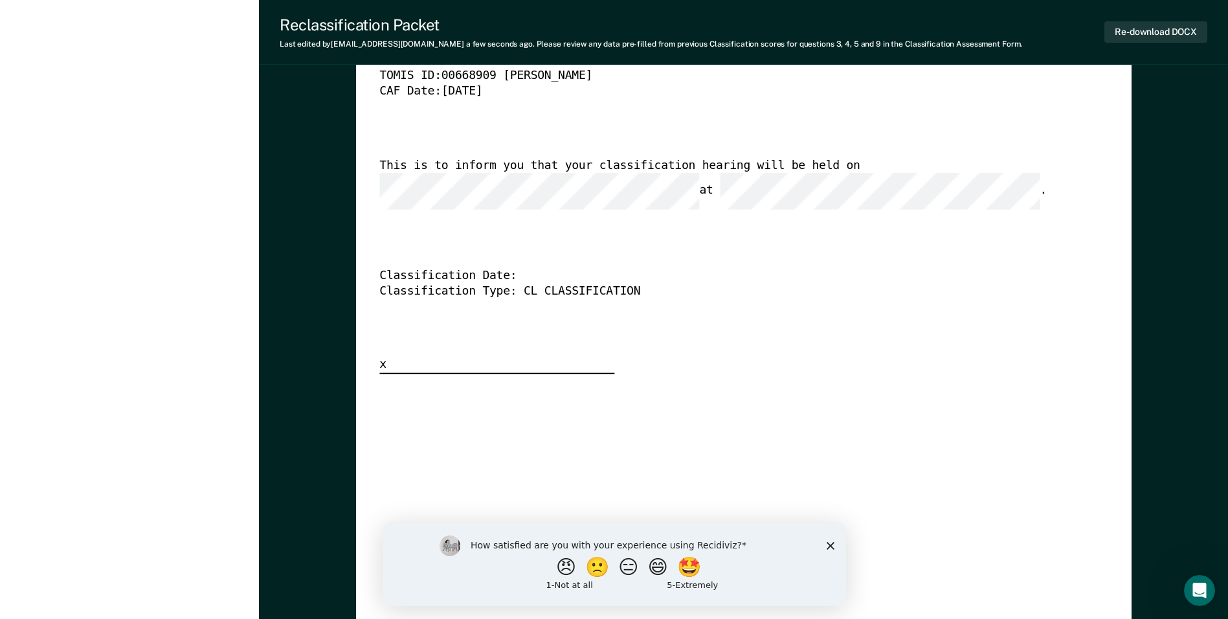
click at [700, 31] on button "Re-download DOCX" at bounding box center [1155, 31] width 103 height 21
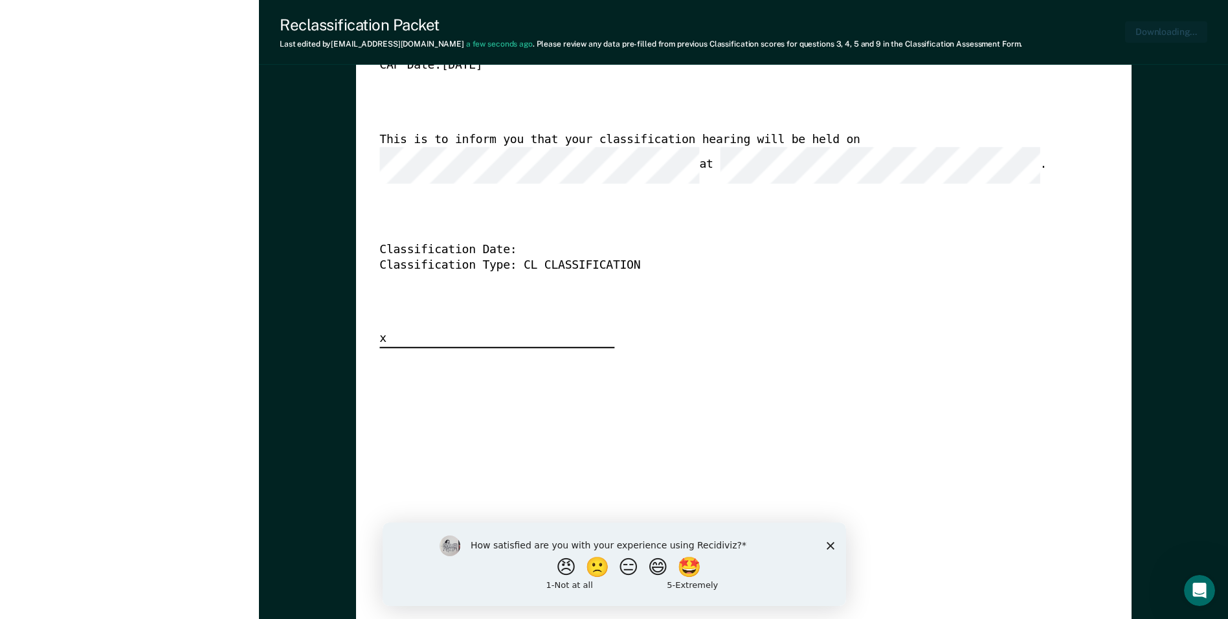
type textarea "x"
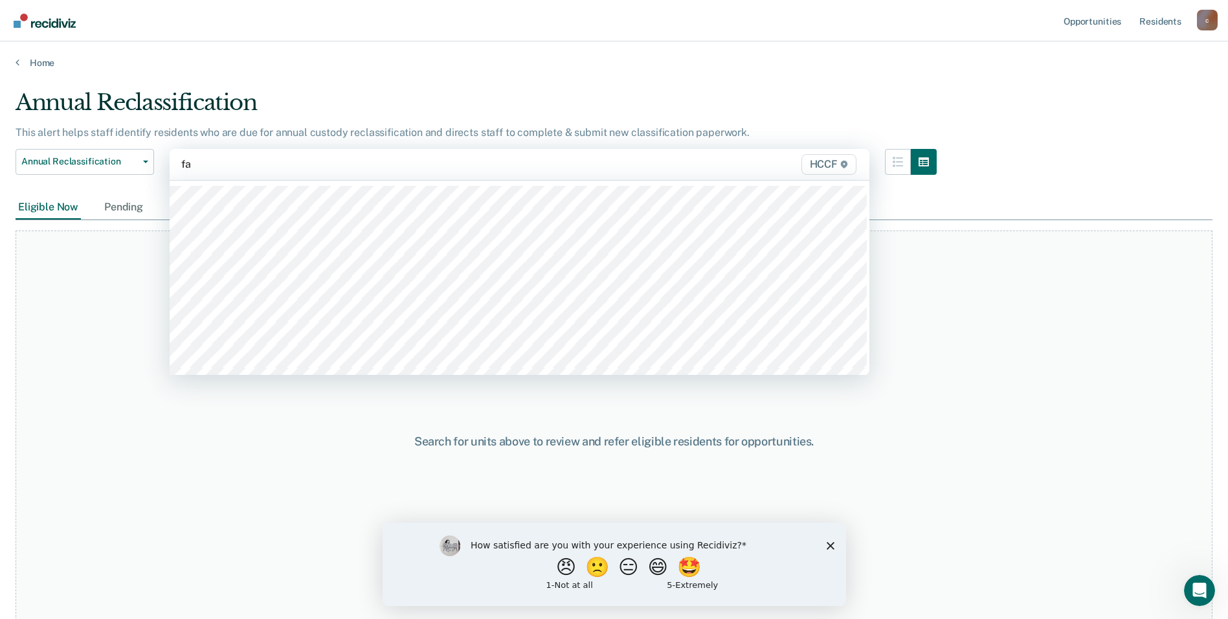
type input "fa2"
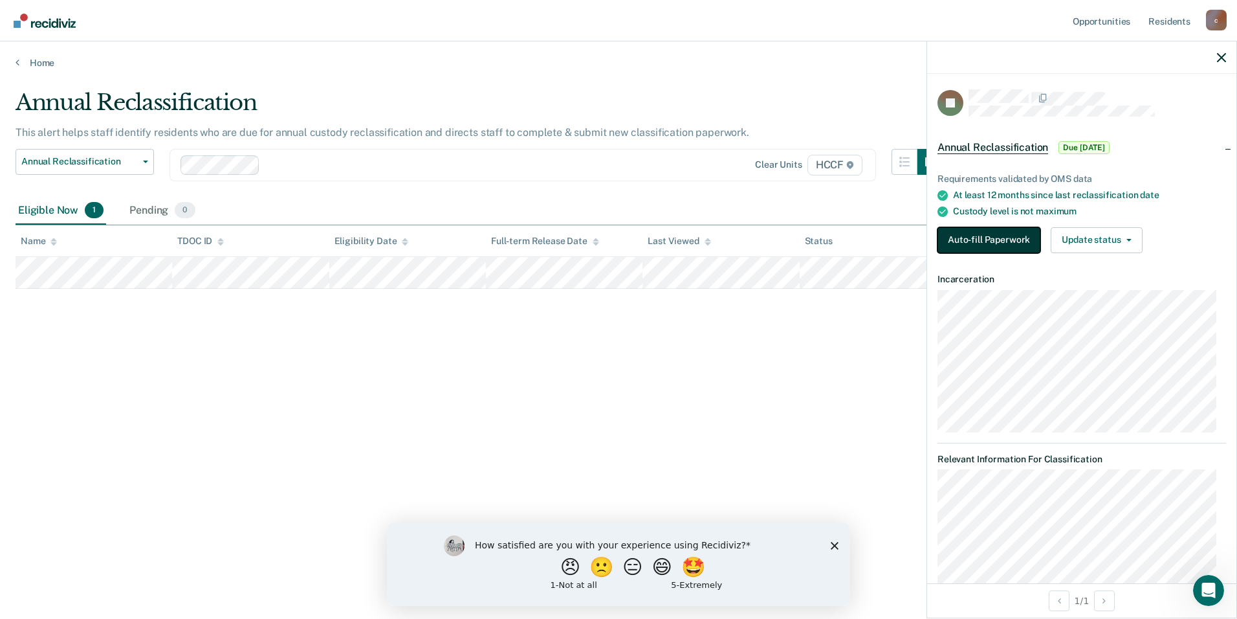
click at [700, 241] on button "Auto-fill Paperwork" at bounding box center [989, 240] width 103 height 26
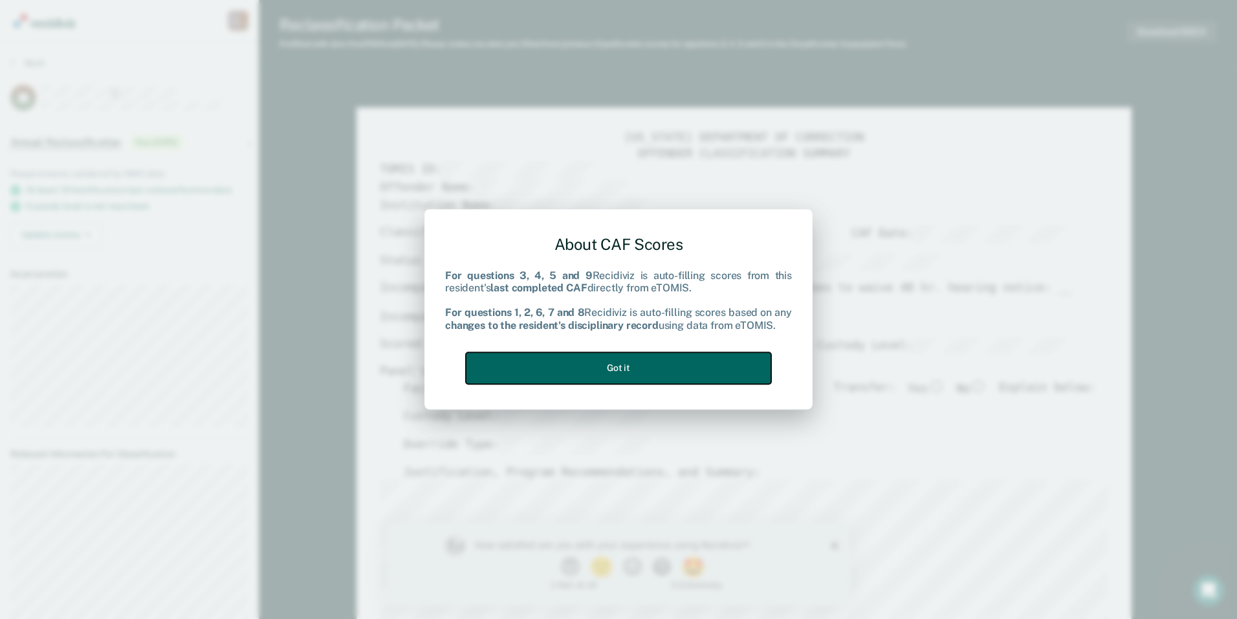
click at [619, 357] on button "Got it" at bounding box center [618, 368] width 305 height 32
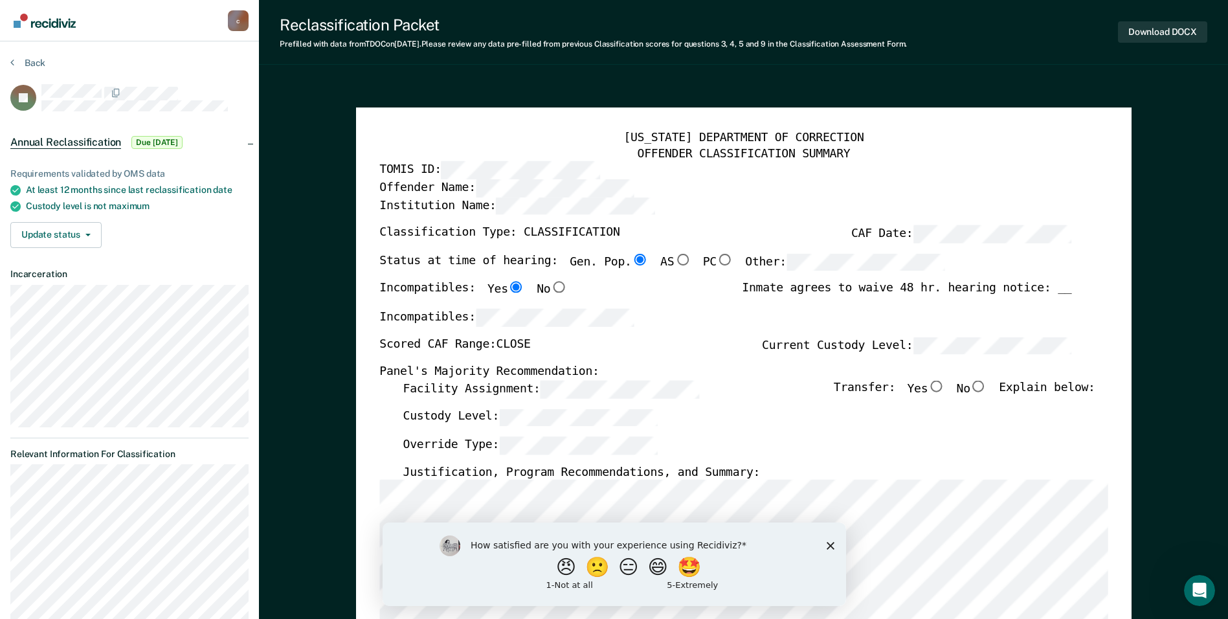
click at [700, 388] on input "No" at bounding box center [978, 387] width 17 height 12
type textarea "x"
radio input "true"
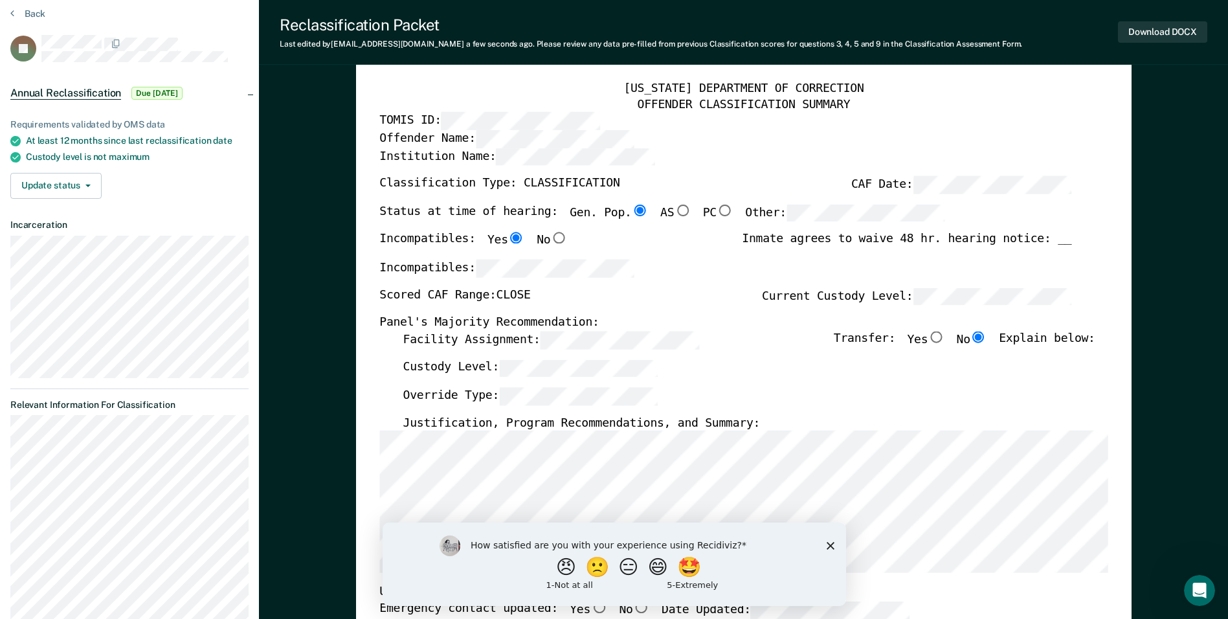
scroll to position [194, 0]
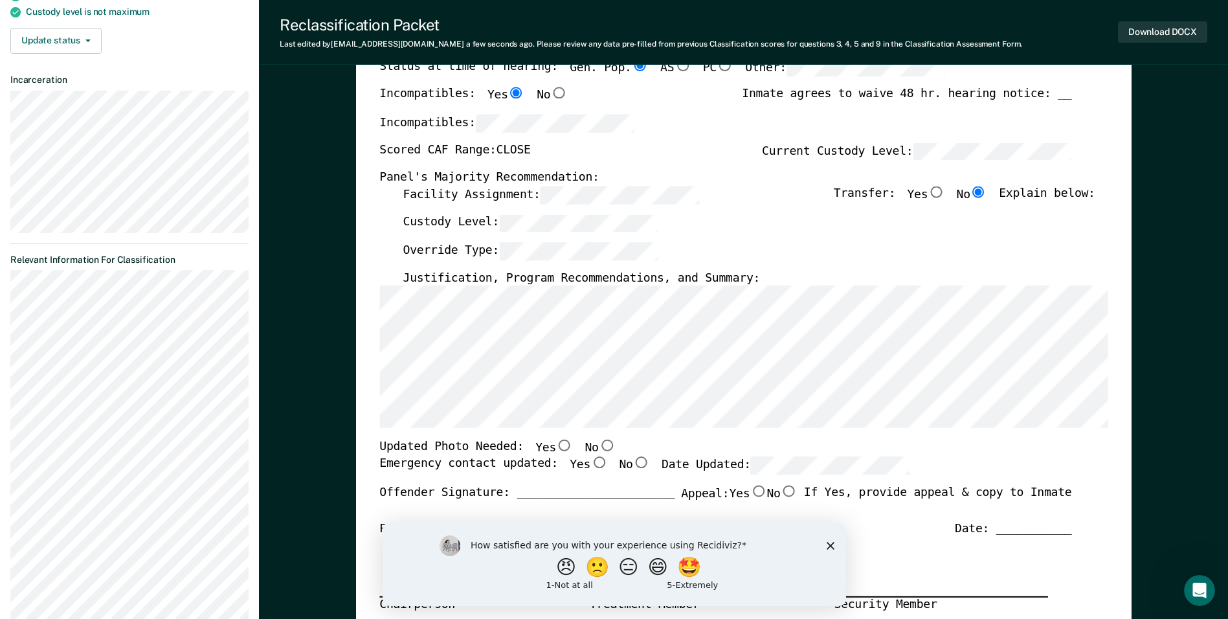
click at [374, 308] on div "[US_STATE] DEPARTMENT OF CORRECTION OFFENDER CLASSIFICATION SUMMARY TOMIS ID: O…" at bounding box center [743, 418] width 775 height 1010
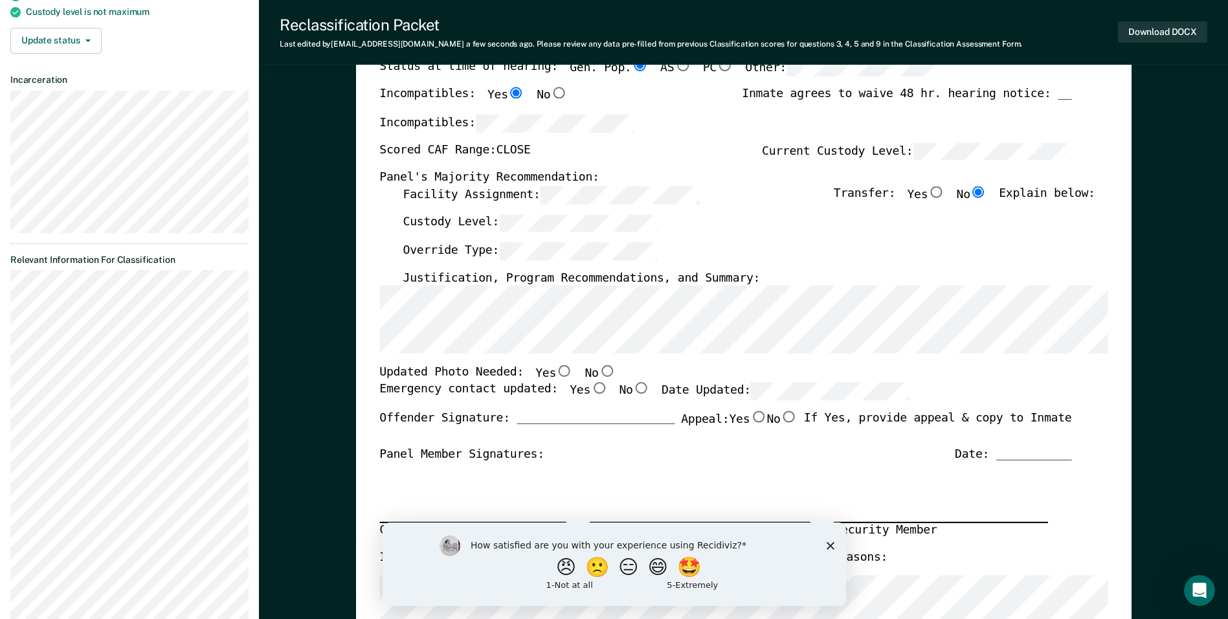
type textarea "x"
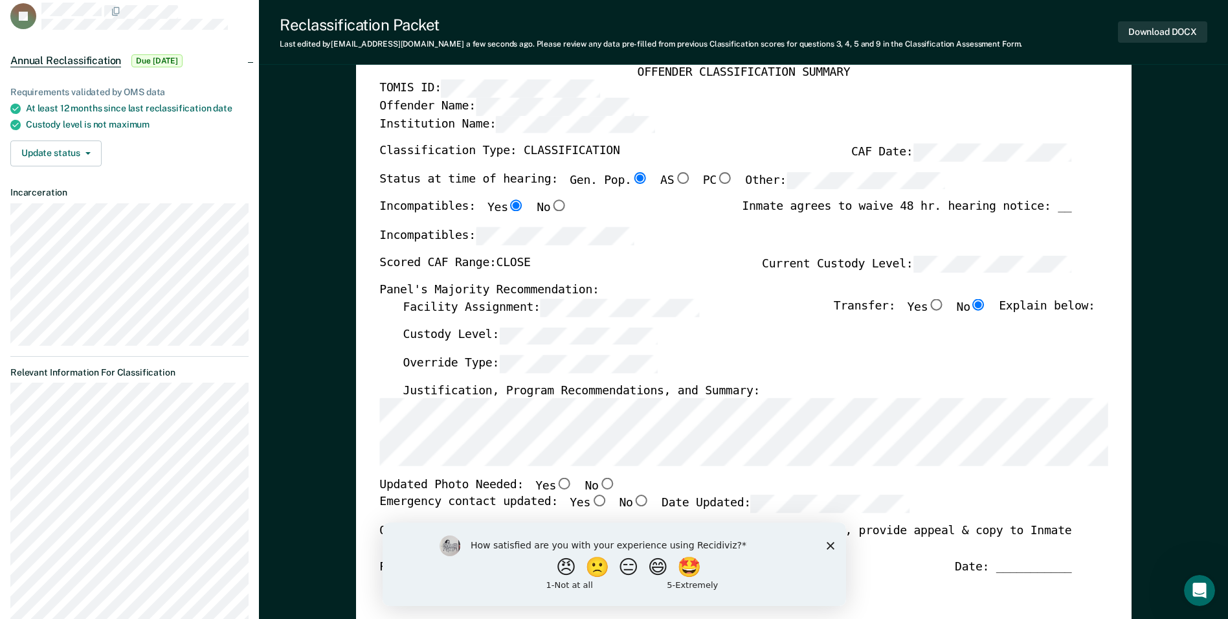
scroll to position [129, 0]
